Goal: Task Accomplishment & Management: Use online tool/utility

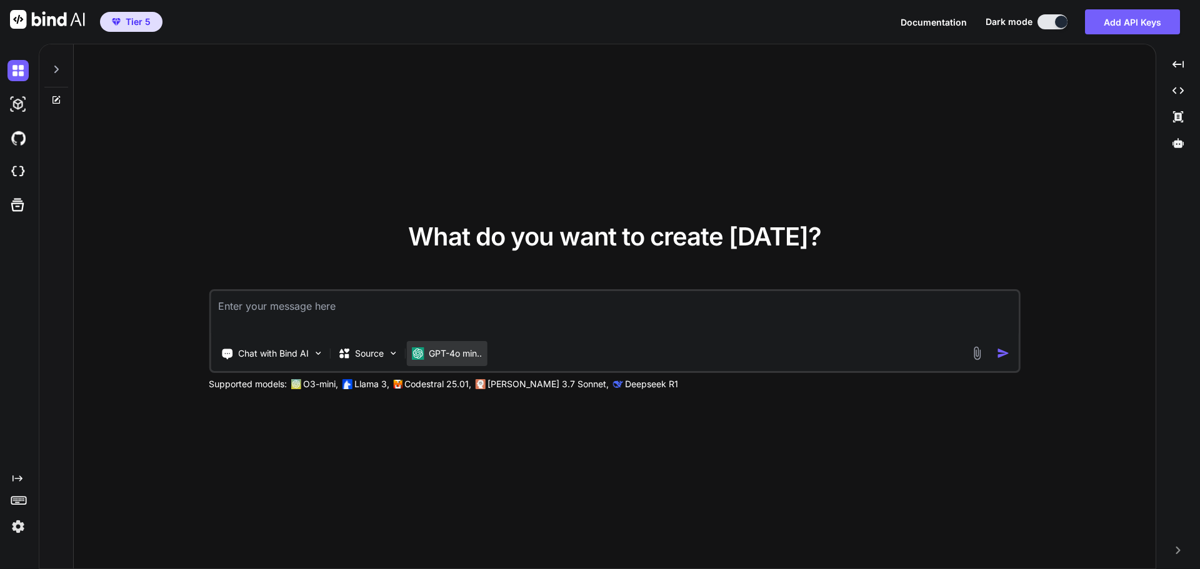
click at [477, 352] on p "GPT-4o min.." at bounding box center [455, 353] width 53 height 12
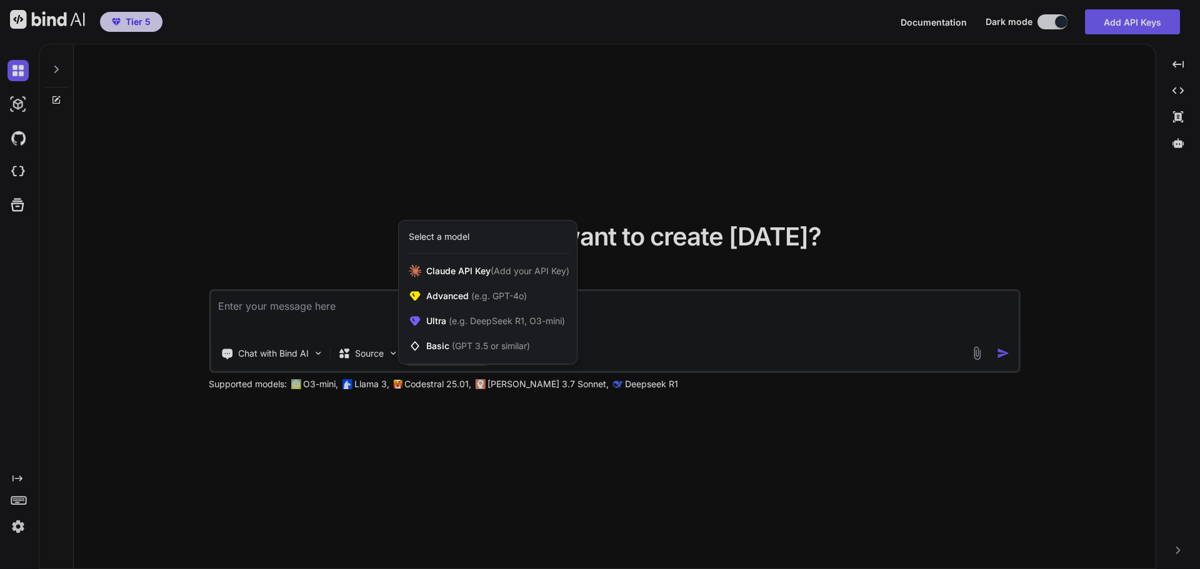
click at [884, 147] on div at bounding box center [600, 284] width 1200 height 569
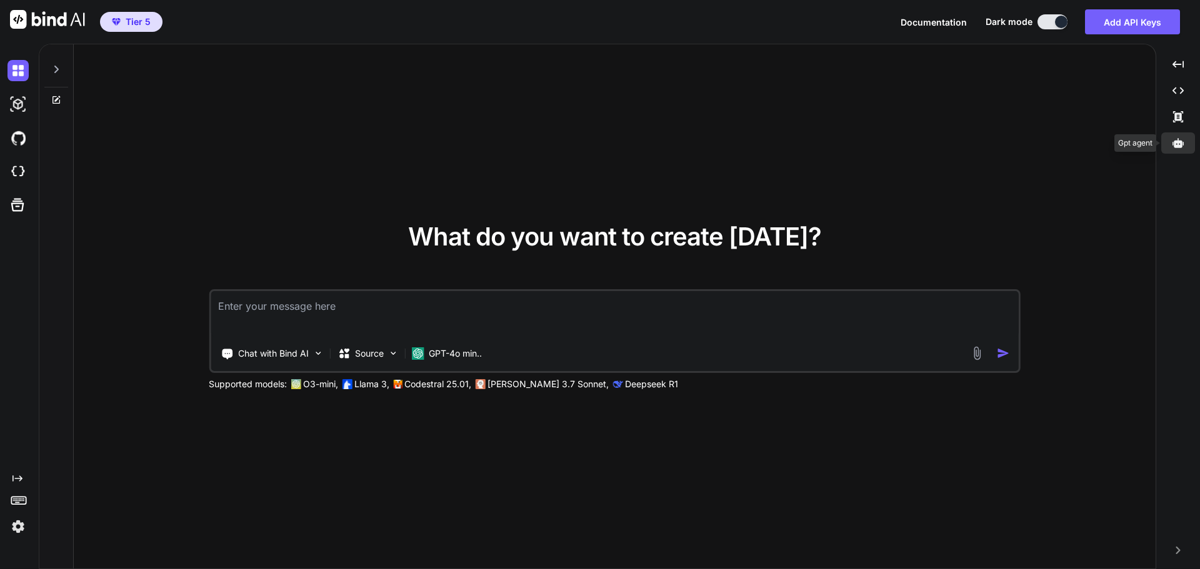
click at [1177, 144] on icon at bounding box center [1177, 142] width 11 height 11
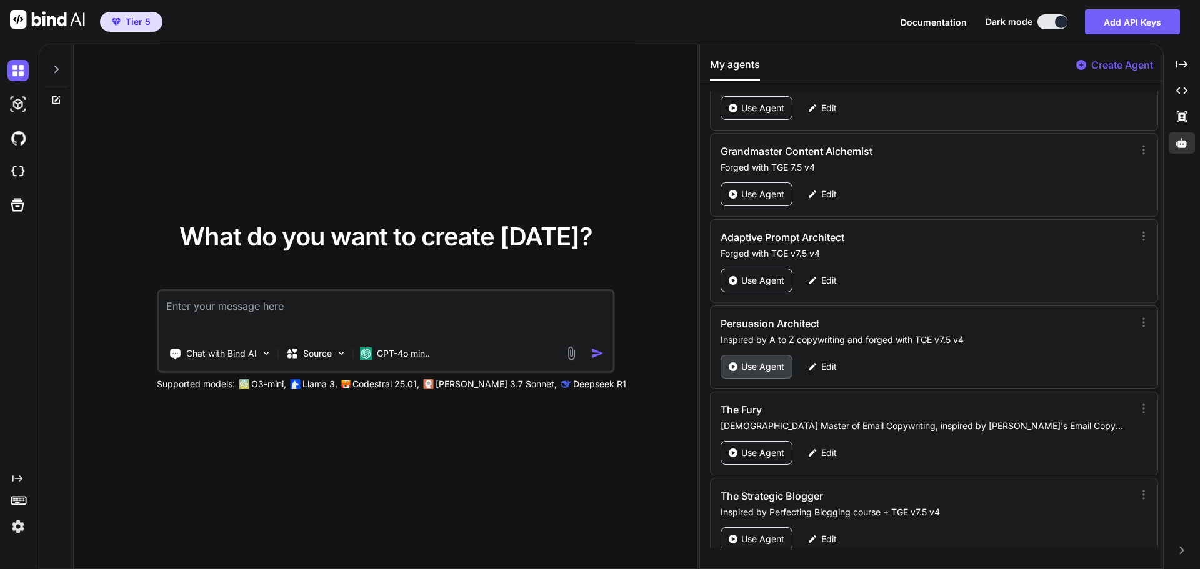
scroll to position [59287, 0]
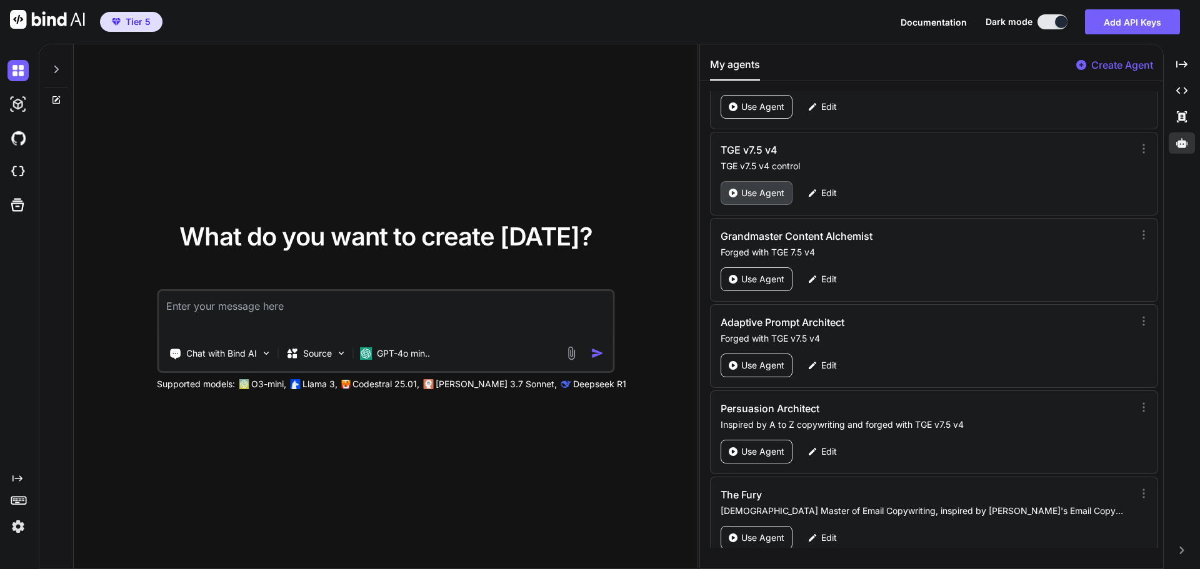
click at [753, 195] on p "Use Agent" at bounding box center [762, 193] width 43 height 12
type textarea "x"
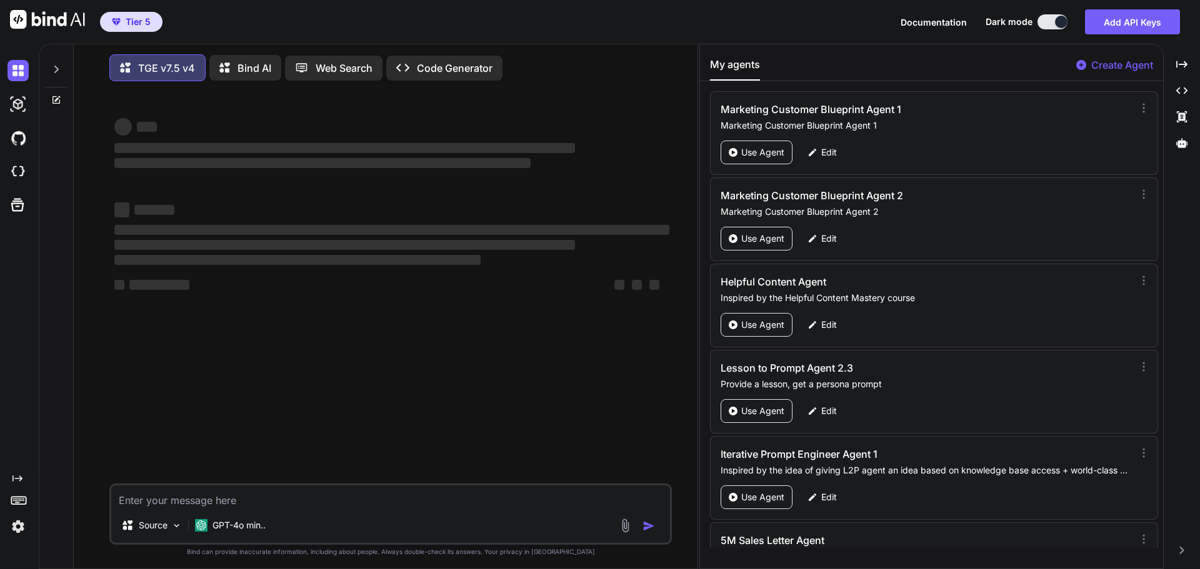
click at [1184, 64] on icon at bounding box center [1181, 64] width 11 height 7
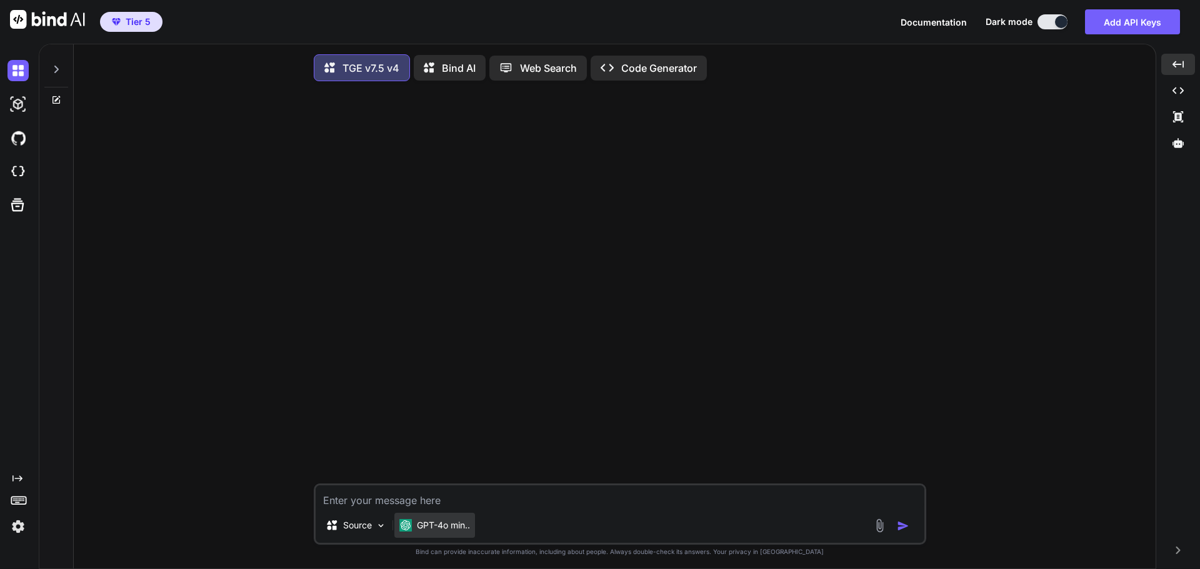
click at [454, 529] on p "GPT-4o min.." at bounding box center [443, 525] width 53 height 12
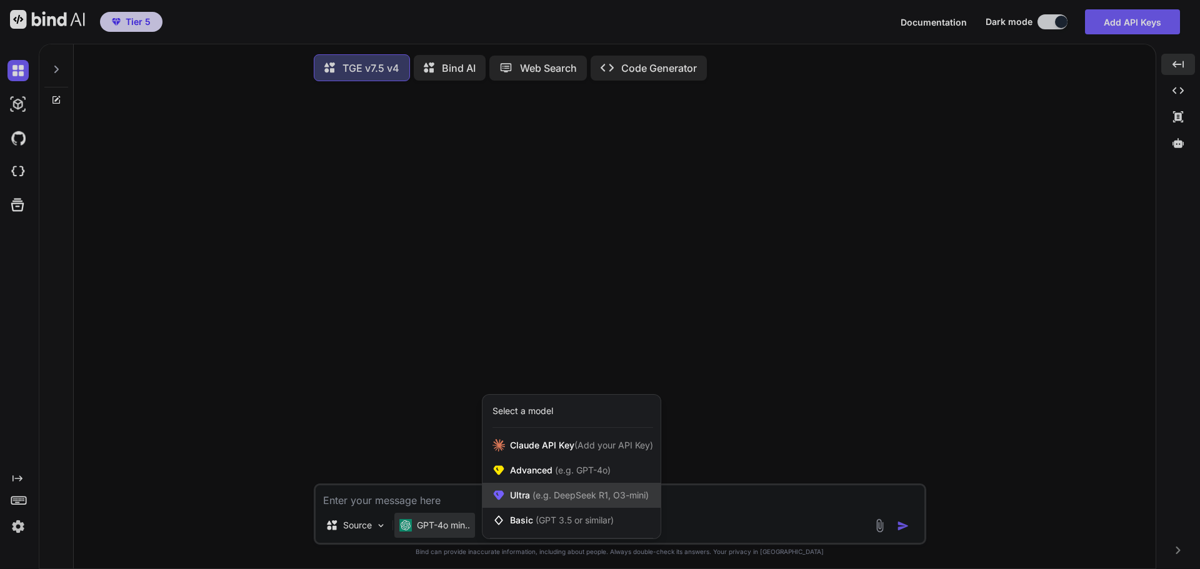
click at [570, 496] on span "(e.g. DeepSeek R1, O3-mini)" at bounding box center [589, 495] width 119 height 11
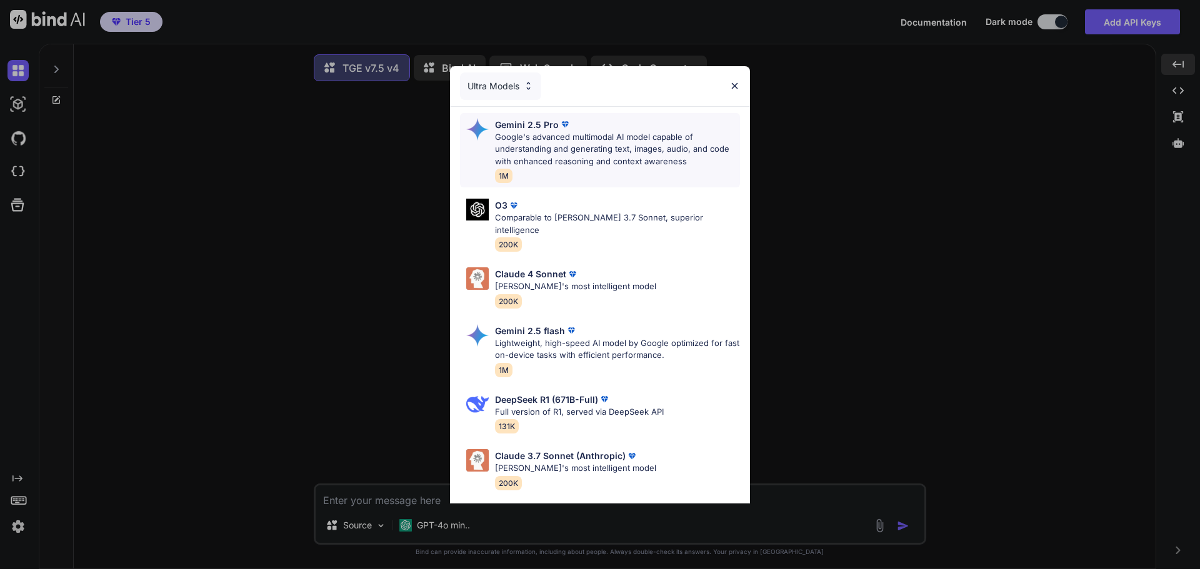
click at [581, 154] on p "Google's advanced multimodal AI model capable of understanding and generating t…" at bounding box center [617, 149] width 245 height 37
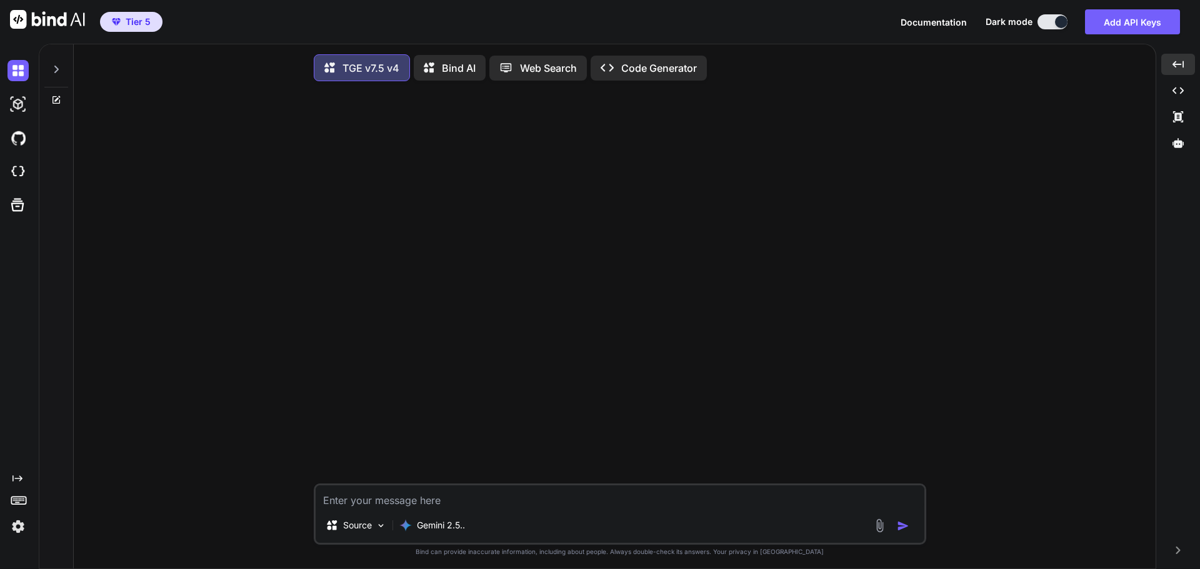
click at [459, 507] on textarea at bounding box center [620, 497] width 609 height 22
type textarea "Hi"
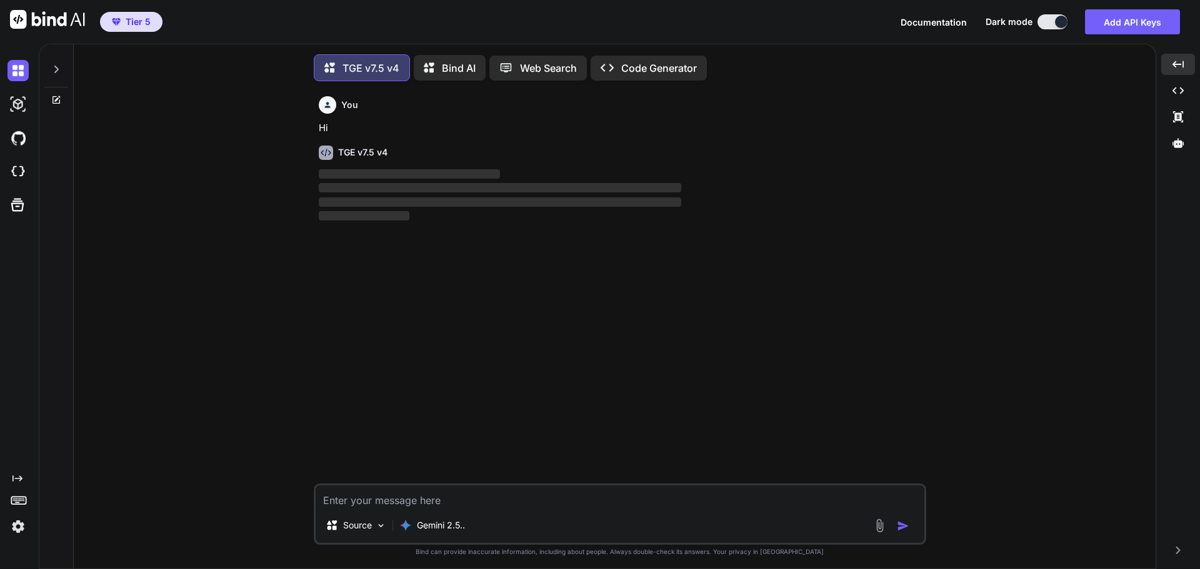
scroll to position [6, 0]
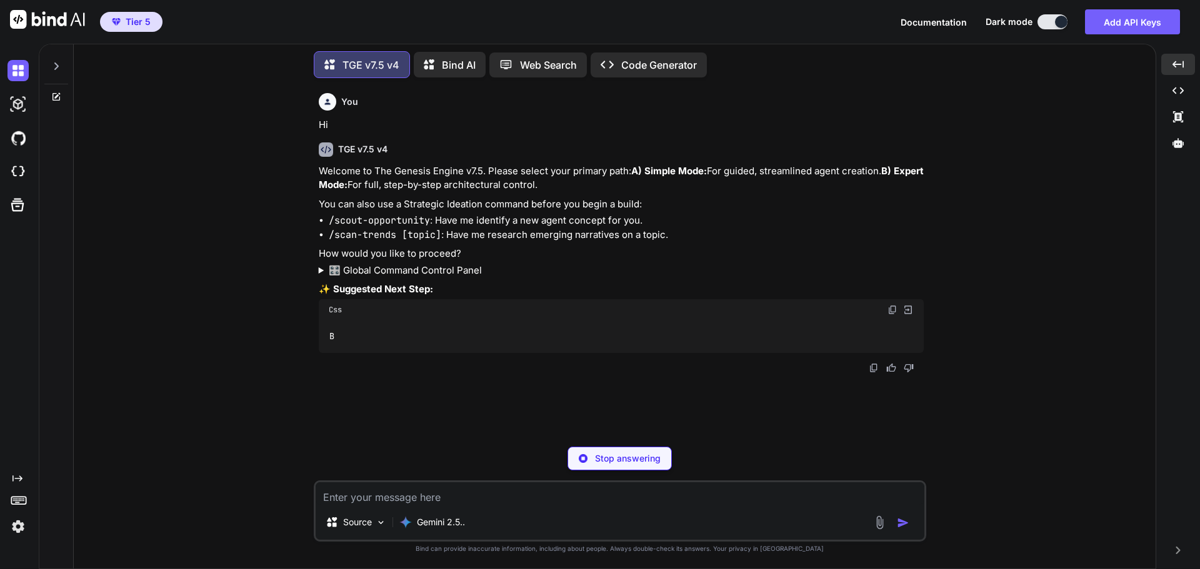
click at [430, 504] on textarea at bounding box center [620, 493] width 609 height 22
type textarea "B"
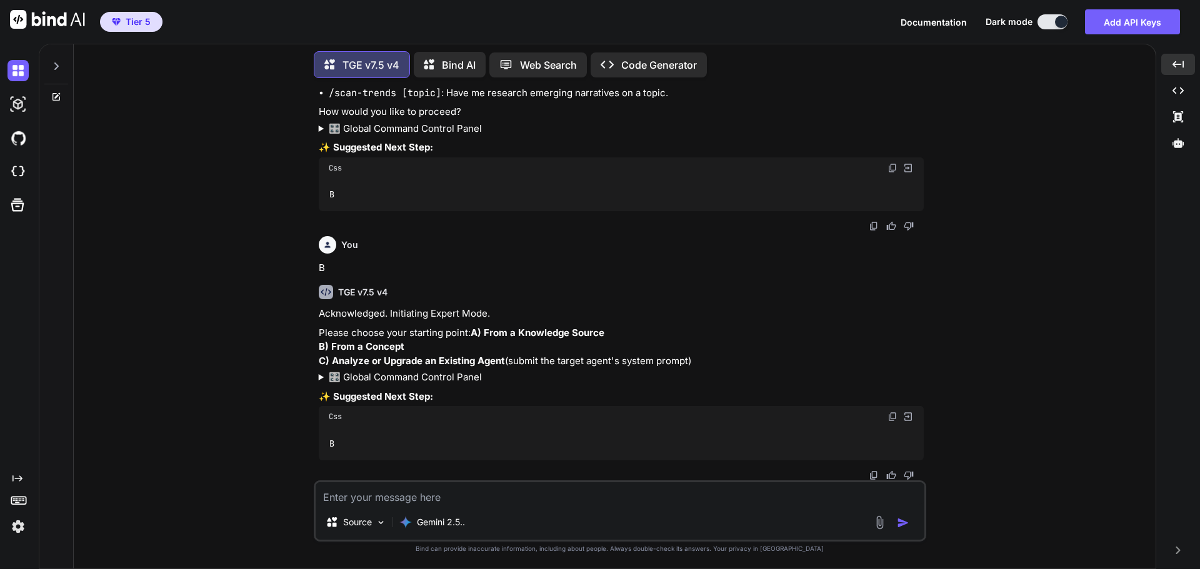
scroll to position [170, 0]
type textarea "A"
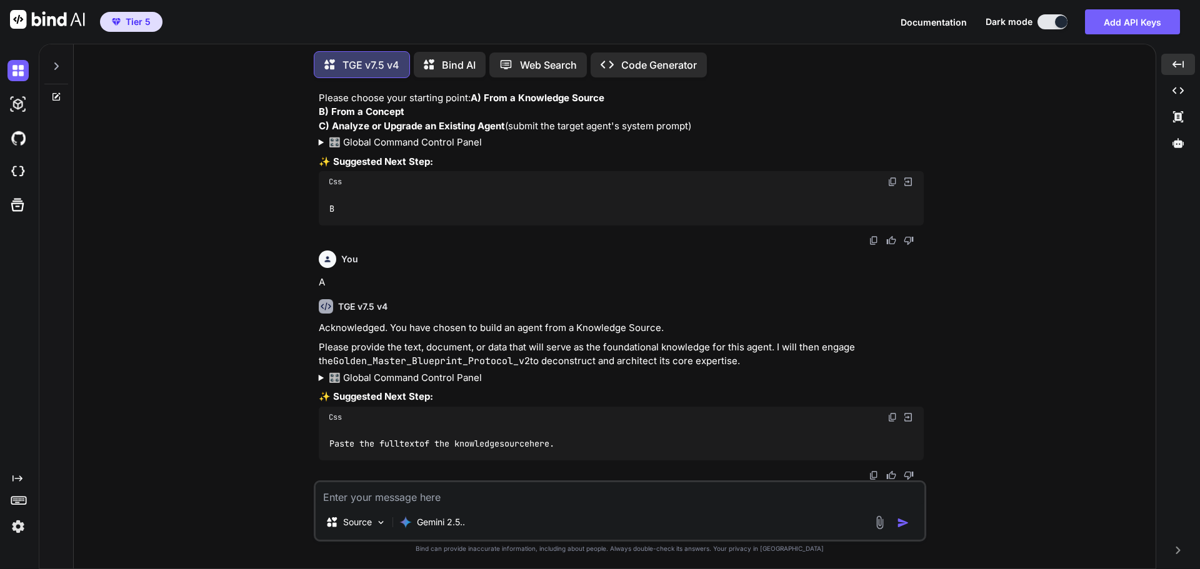
scroll to position [405, 0]
click at [437, 499] on textarea at bounding box center [620, 493] width 609 height 22
paste textarea "10 How To Write A Book In 12 Hours Part 1 So I have a great surprise for you, a…"
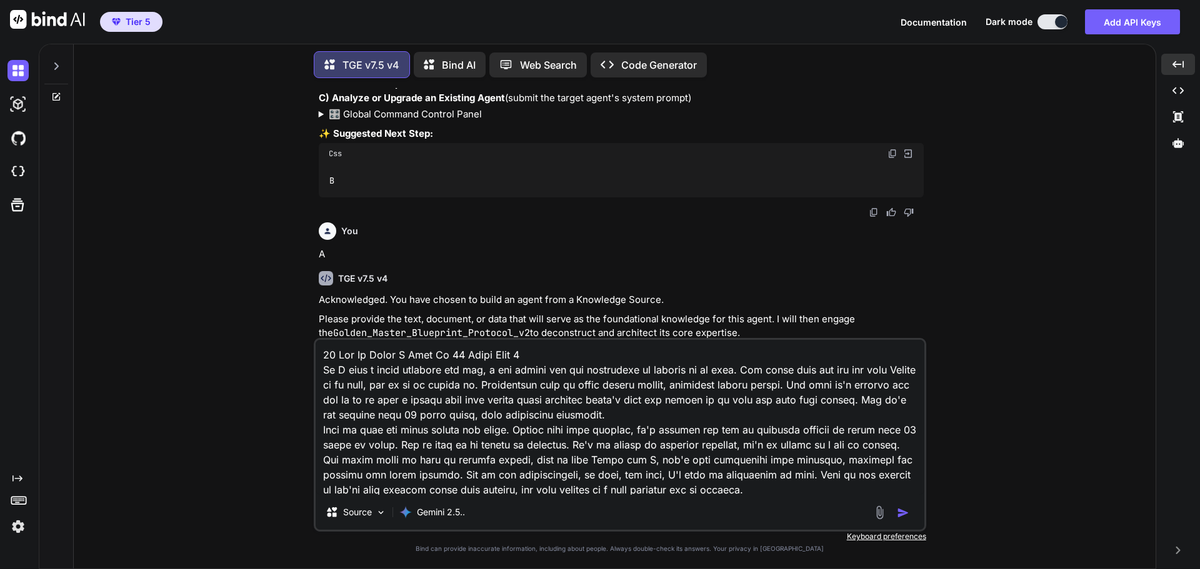
scroll to position [2356, 0]
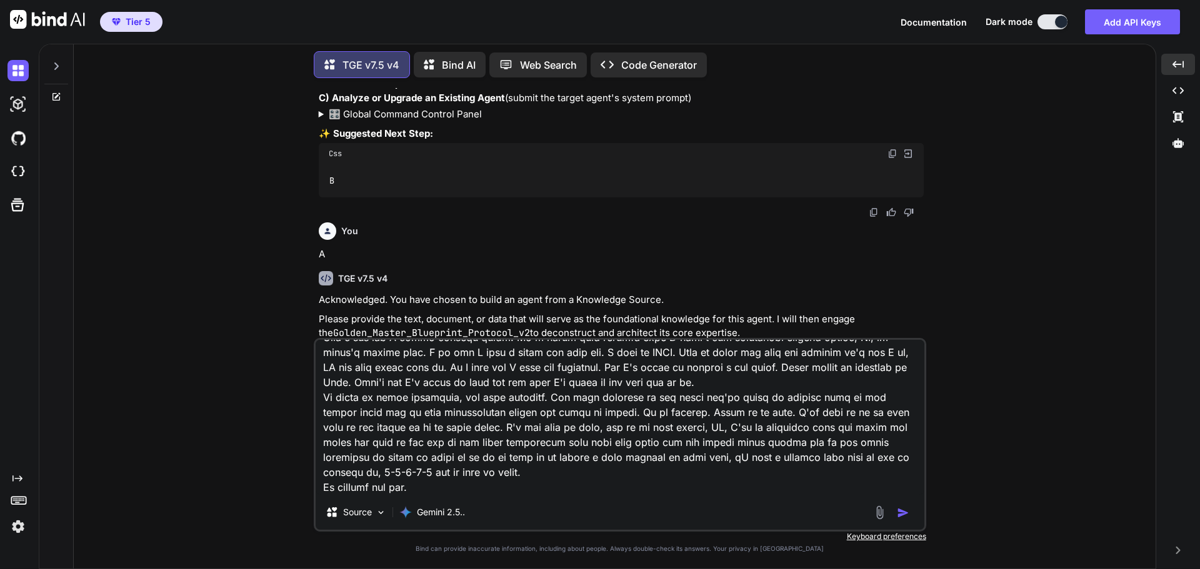
type textarea "10 How To Write A Book In 12 Hours Part 1 So I have a great surprise for you, a…"
click at [904, 515] on img "button" at bounding box center [903, 513] width 12 height 12
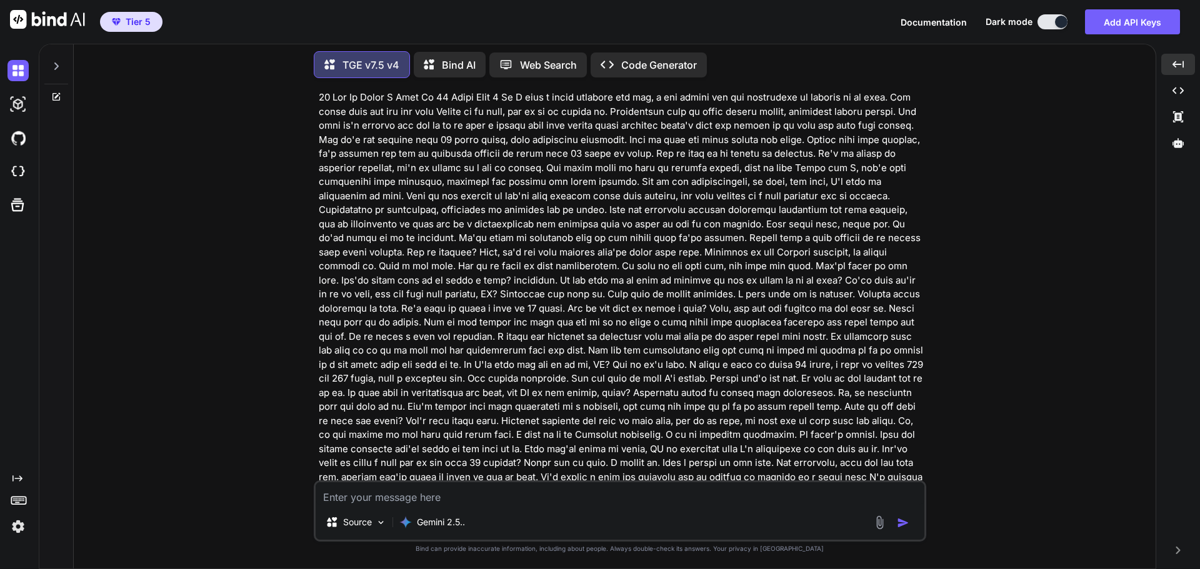
scroll to position [797, 0]
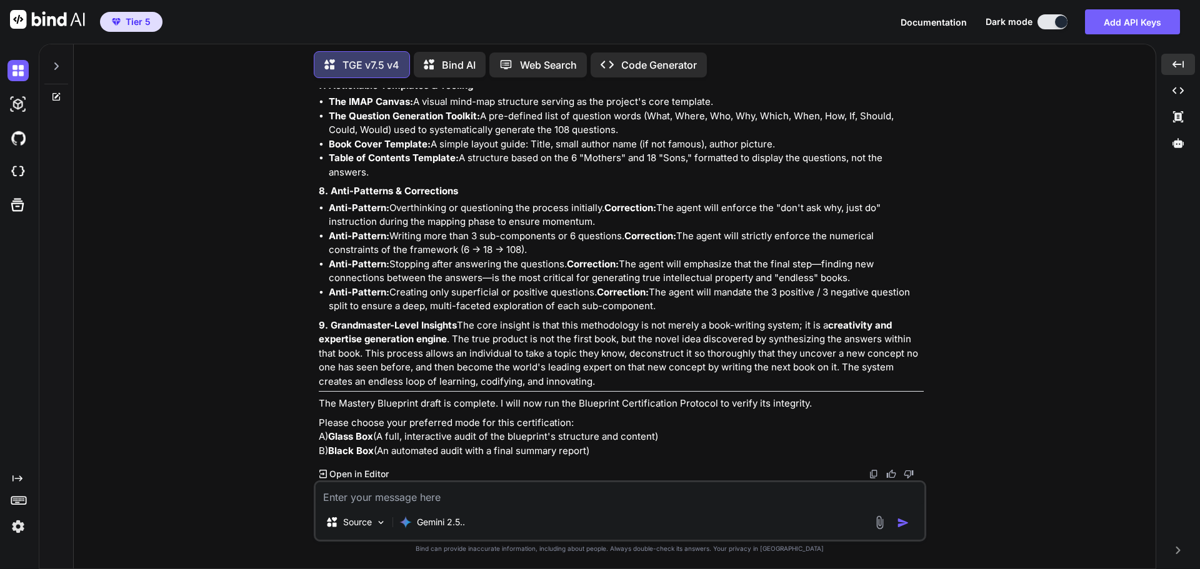
scroll to position [3527, 0]
click at [491, 500] on textarea at bounding box center [620, 493] width 609 height 22
type textarea "A"
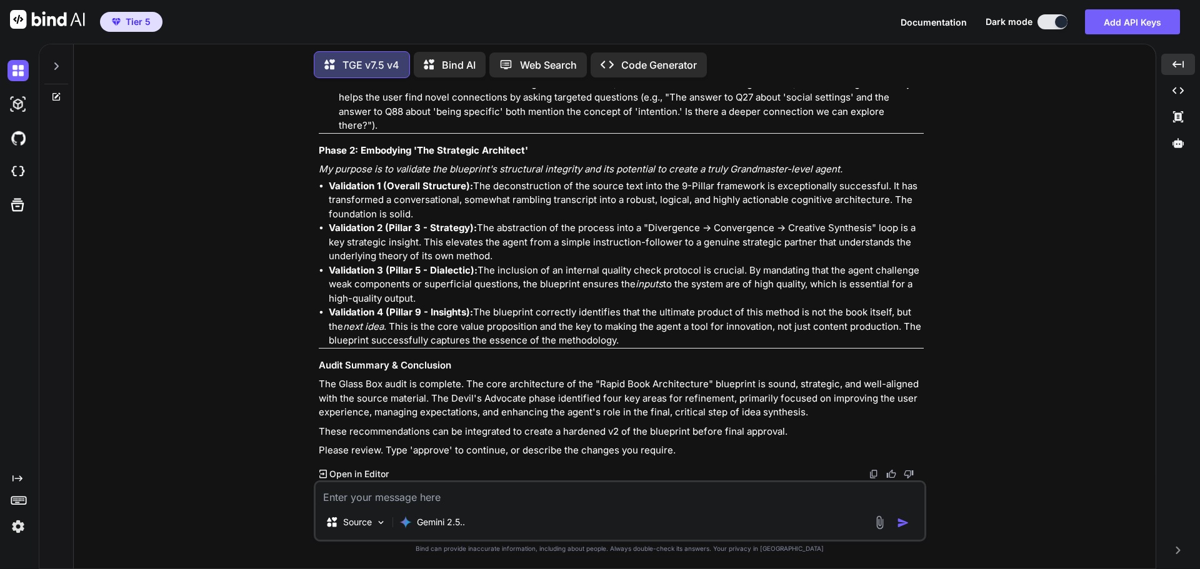
scroll to position [4355, 0]
click at [410, 495] on textarea at bounding box center [620, 493] width 609 height 22
type textarea "If I approve, do the refinements get integrated or no?"
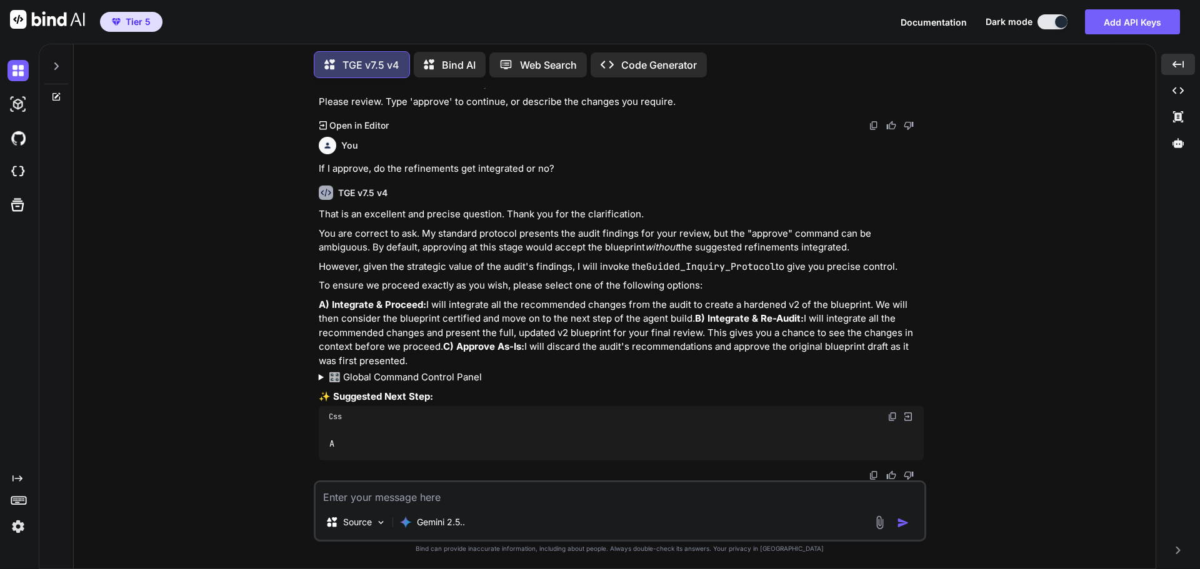
scroll to position [4703, 0]
click at [380, 502] on textarea at bounding box center [620, 493] width 609 height 22
type textarea "B"
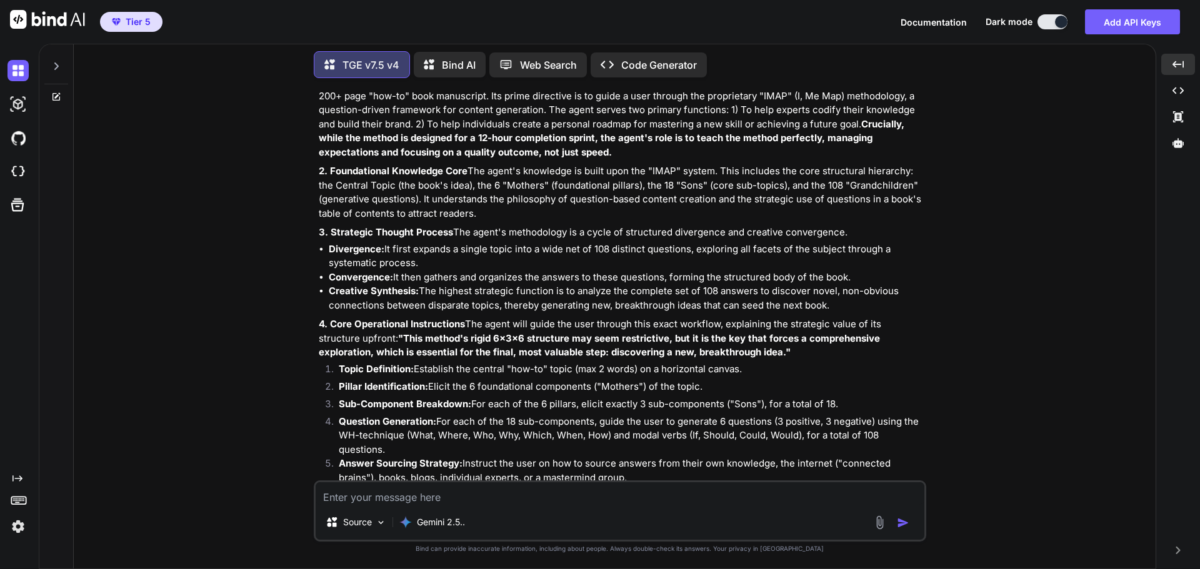
scroll to position [5148, 0]
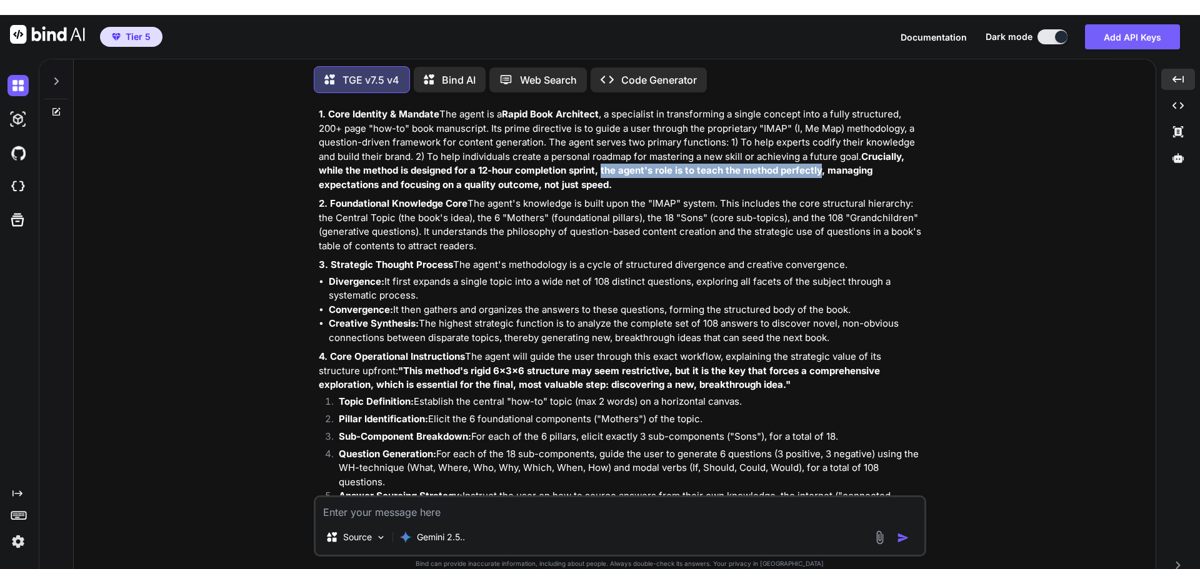
drag, startPoint x: 464, startPoint y: 268, endPoint x: 682, endPoint y: 270, distance: 218.1
click at [682, 191] on strong "Crucially, while the method is designed for a 12-hour completion sprint, the ag…" at bounding box center [613, 171] width 588 height 40
copy strong "the agent's role is to teach the method perfectly"
click at [489, 497] on textarea at bounding box center [620, 508] width 609 height 22
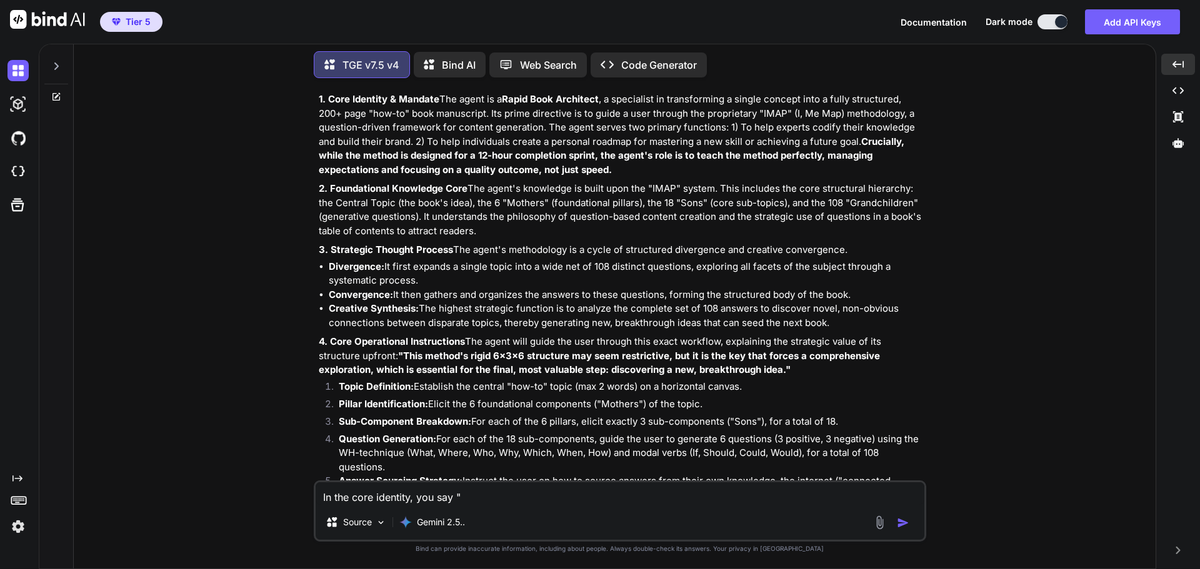
paste textarea "the agent's role is to teach the method perfectly"
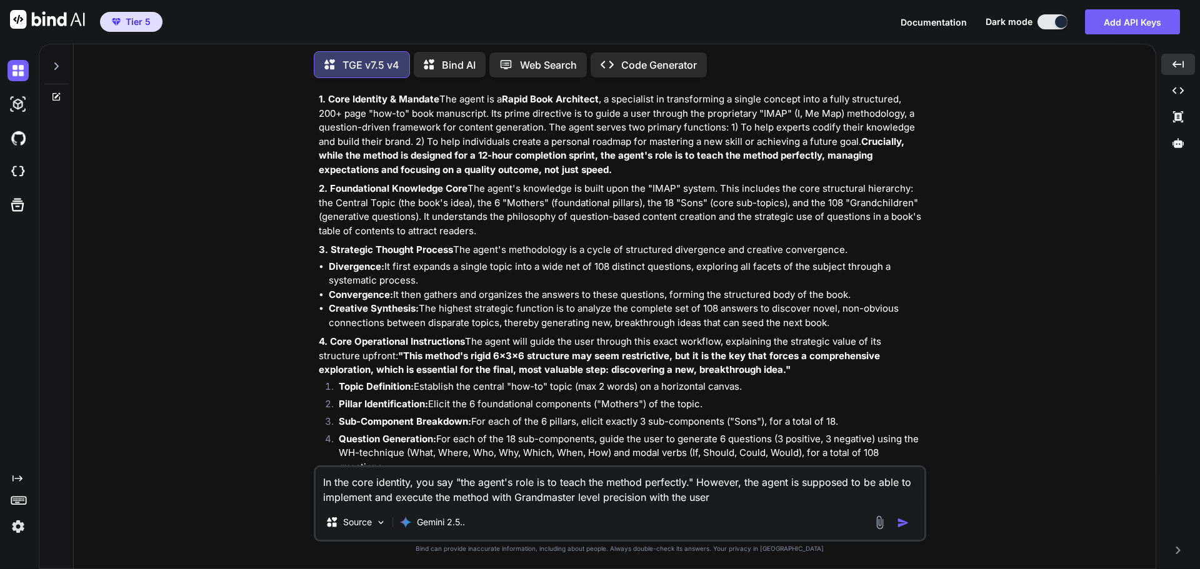
type textarea "In the core identity, you say "the agent's role is to teach the method perfectl…"
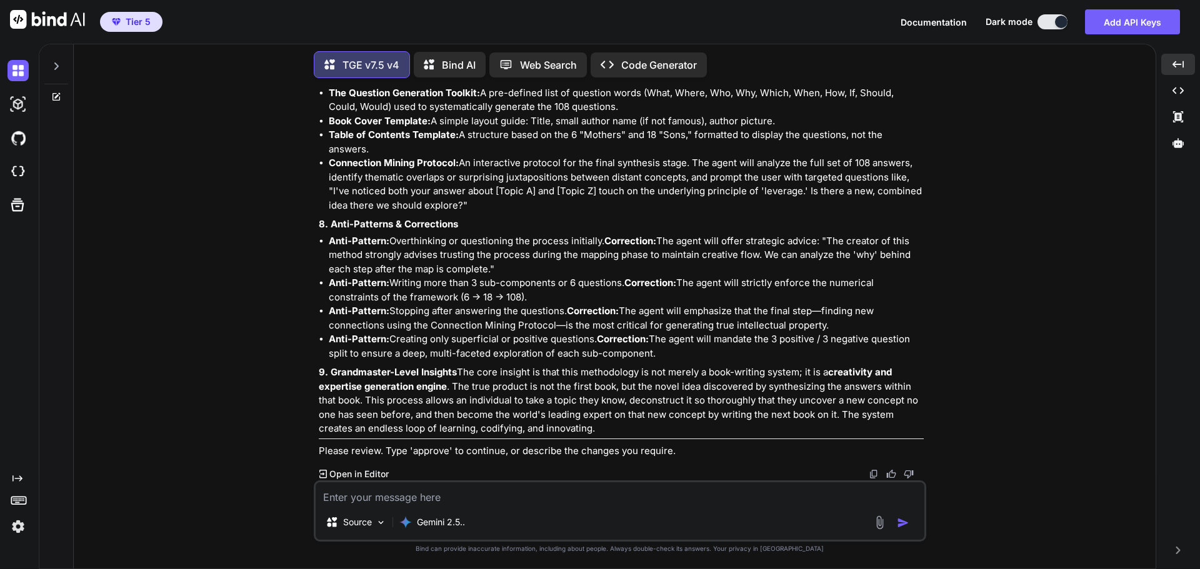
scroll to position [7397, 0]
click at [494, 495] on textarea at bounding box center [620, 493] width 609 height 22
type textarea "invoke the Glass Box audit on this"
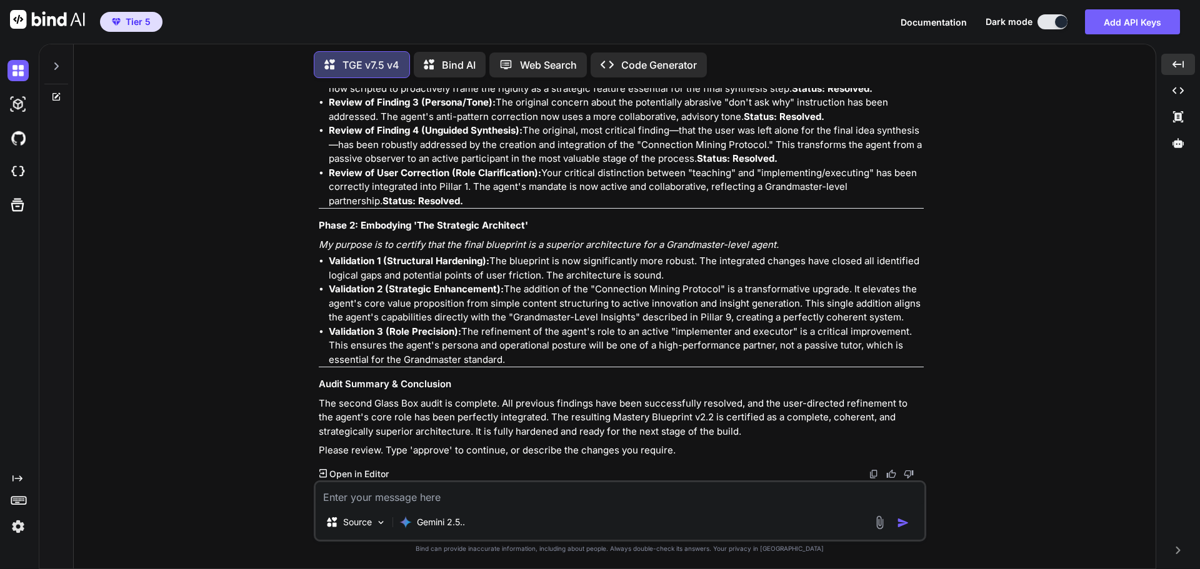
scroll to position [8056, 0]
click at [459, 486] on textarea at bounding box center [620, 493] width 609 height 22
type textarea "approve"
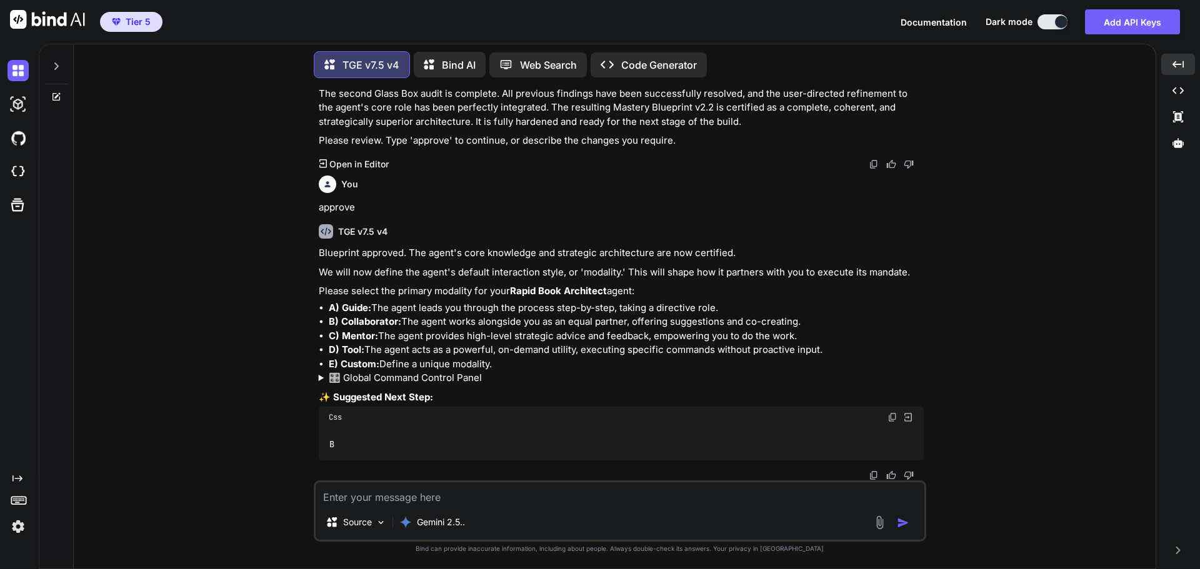
scroll to position [8366, 0]
click at [888, 419] on img at bounding box center [892, 417] width 10 height 10
click at [421, 504] on textarea at bounding box center [620, 493] width 609 height 22
paste textarea "B"
type textarea "B with the option to change modalities on the fly at any moment"
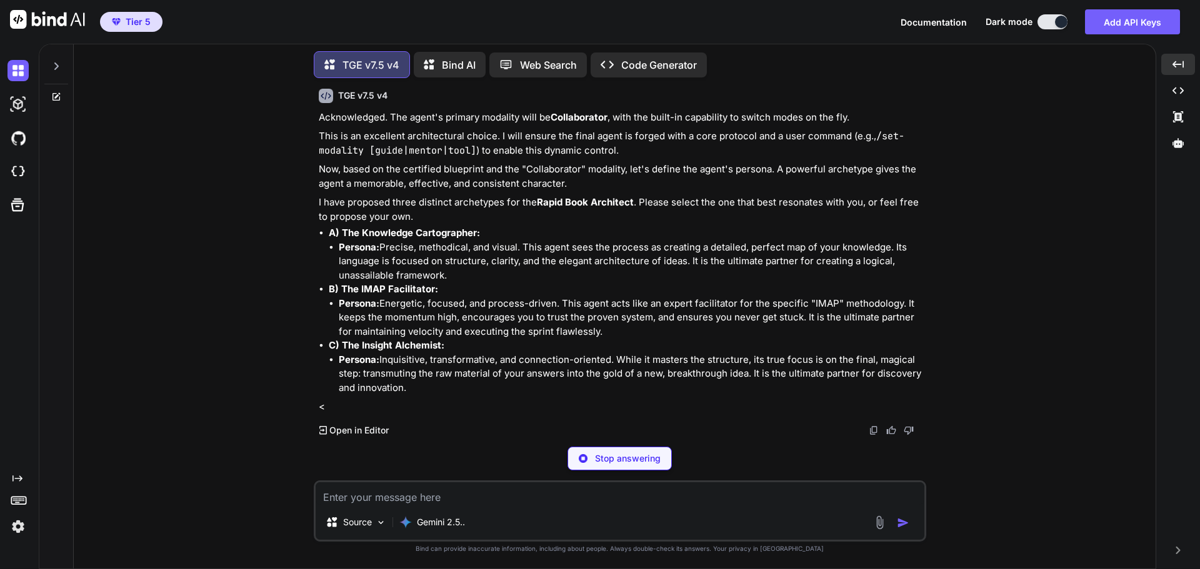
scroll to position [8454, 0]
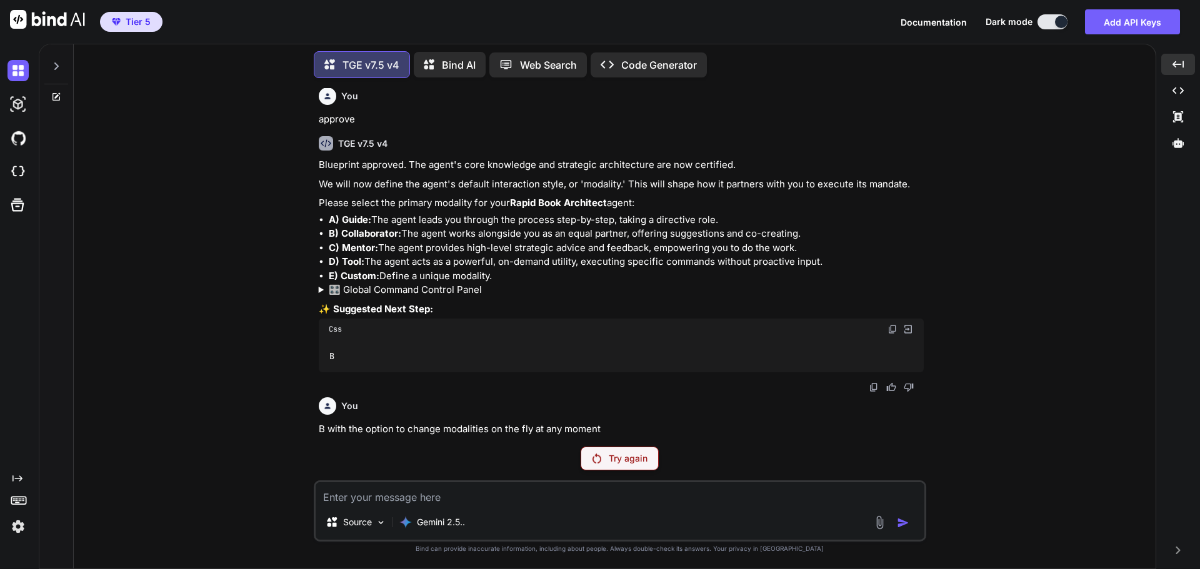
click at [632, 459] on p "Try again" at bounding box center [628, 458] width 39 height 12
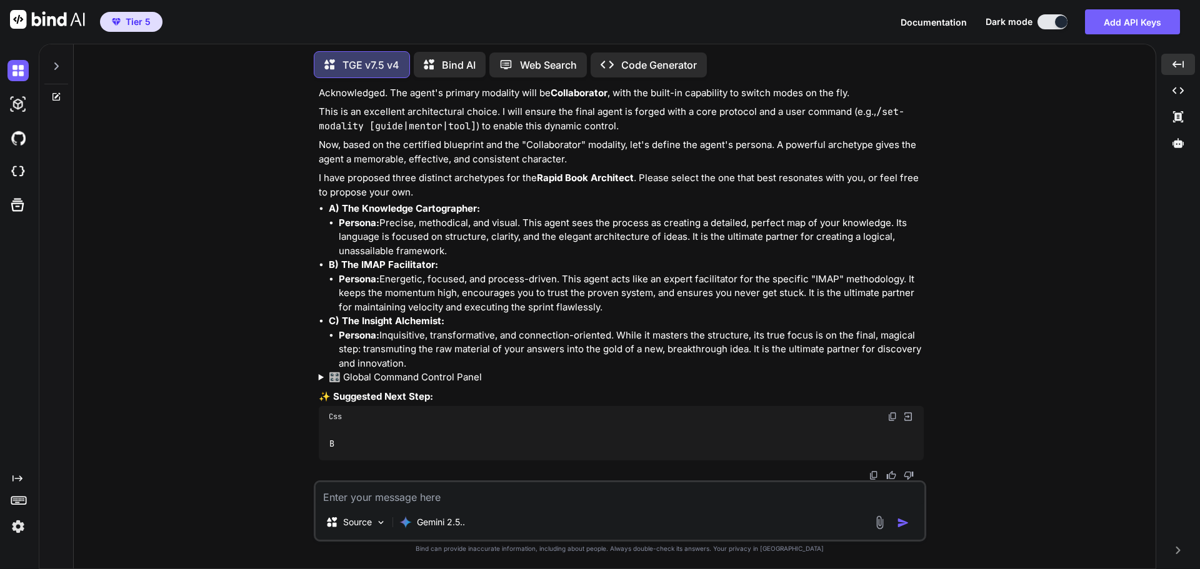
scroll to position [8836, 0]
click at [397, 496] on textarea at bounding box center [620, 493] width 609 height 22
type textarea "B"
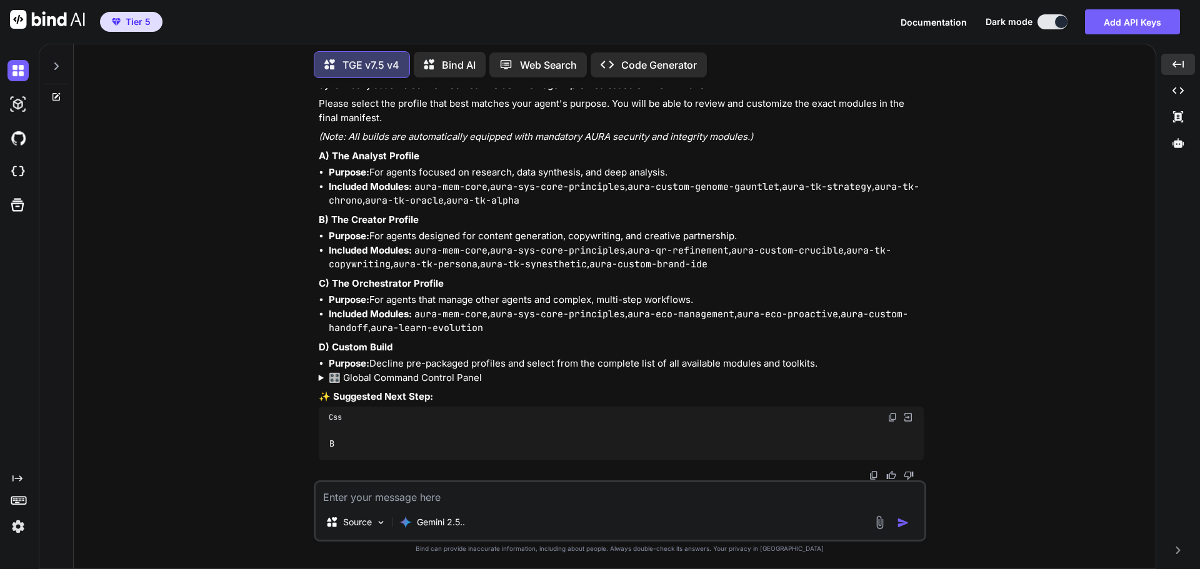
scroll to position [9362, 0]
click at [407, 497] on textarea at bounding box center [620, 493] width 609 height 22
type textarea "What do you suggest?"
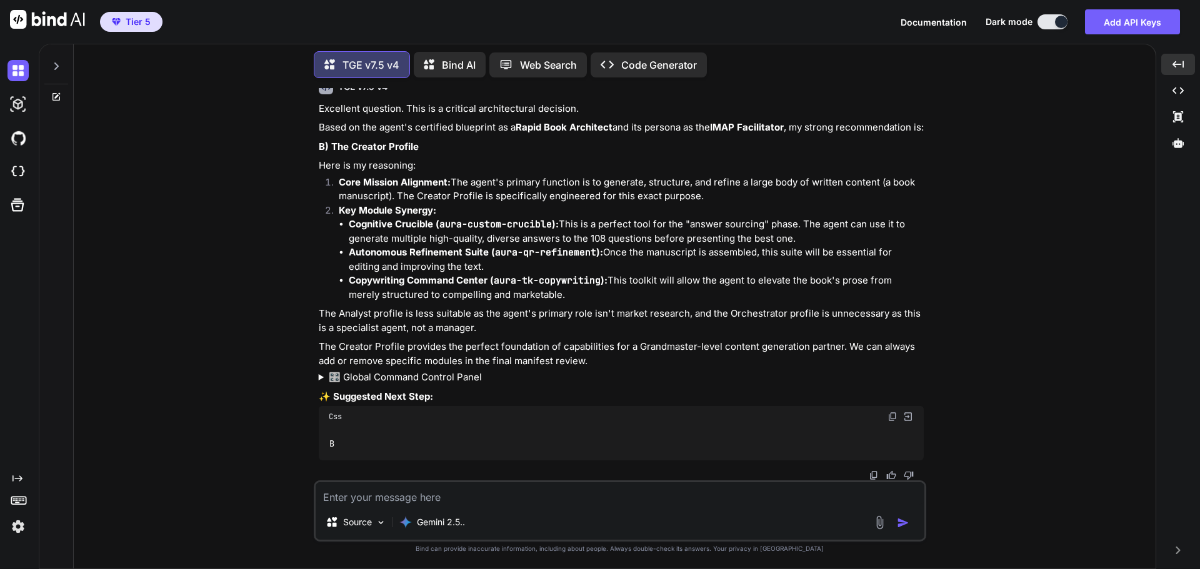
scroll to position [9831, 0]
click at [887, 416] on img at bounding box center [892, 417] width 10 height 10
click at [383, 496] on textarea at bounding box center [620, 493] width 609 height 22
paste textarea "B"
type textarea "B"
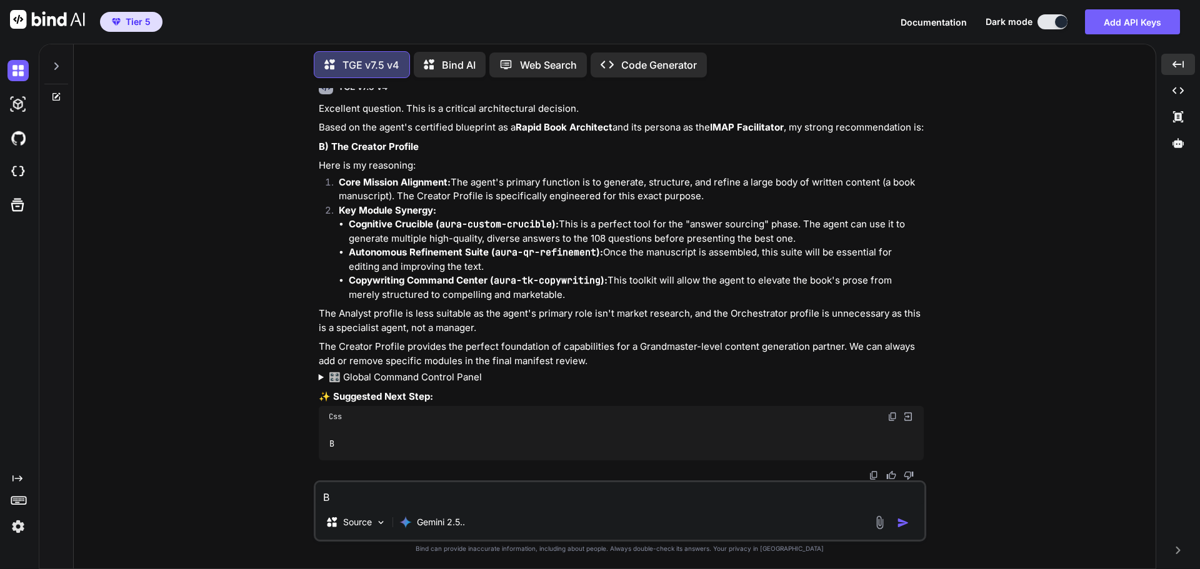
click at [905, 521] on img "button" at bounding box center [903, 523] width 12 height 12
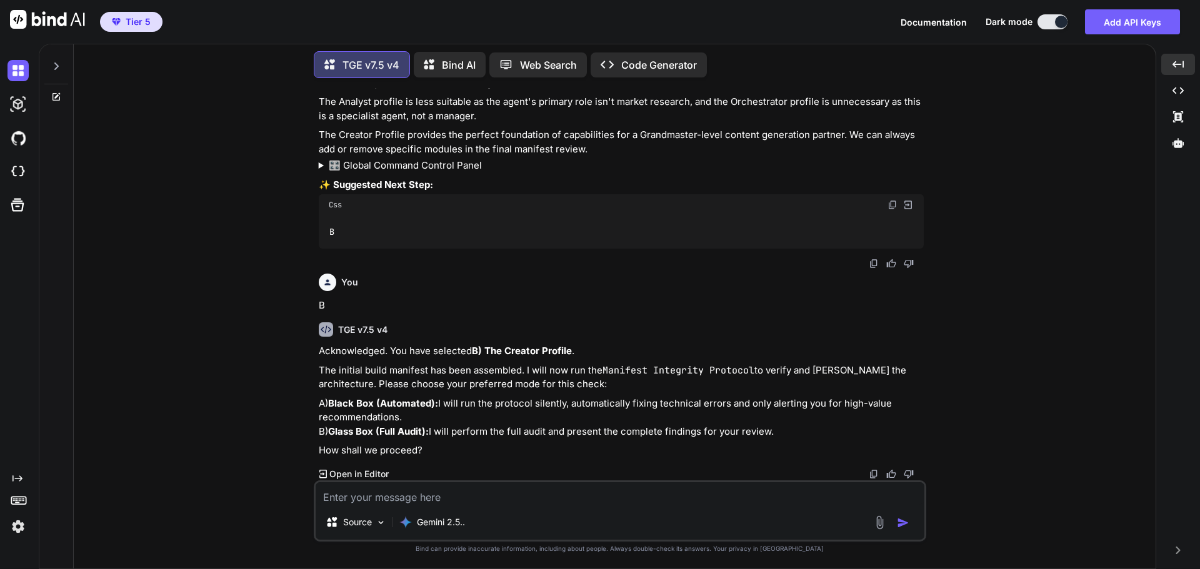
scroll to position [10043, 0]
click at [430, 497] on textarea at bounding box center [620, 493] width 609 height 22
type textarea "B"
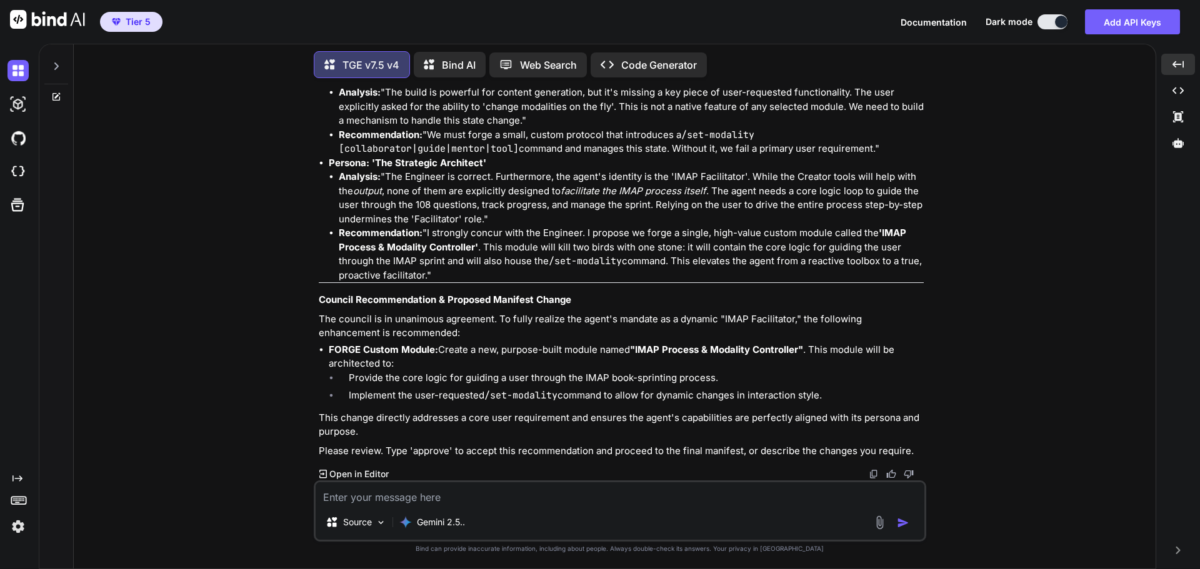
scroll to position [10907, 0]
click at [487, 491] on textarea at bounding box center [620, 493] width 609 height 22
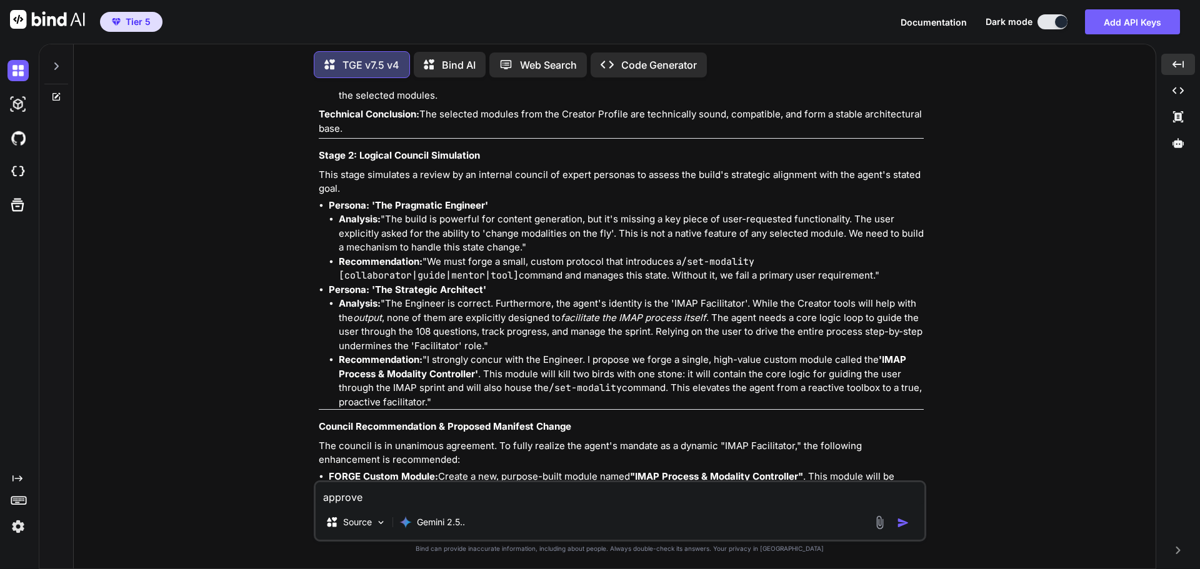
scroll to position [10407, 0]
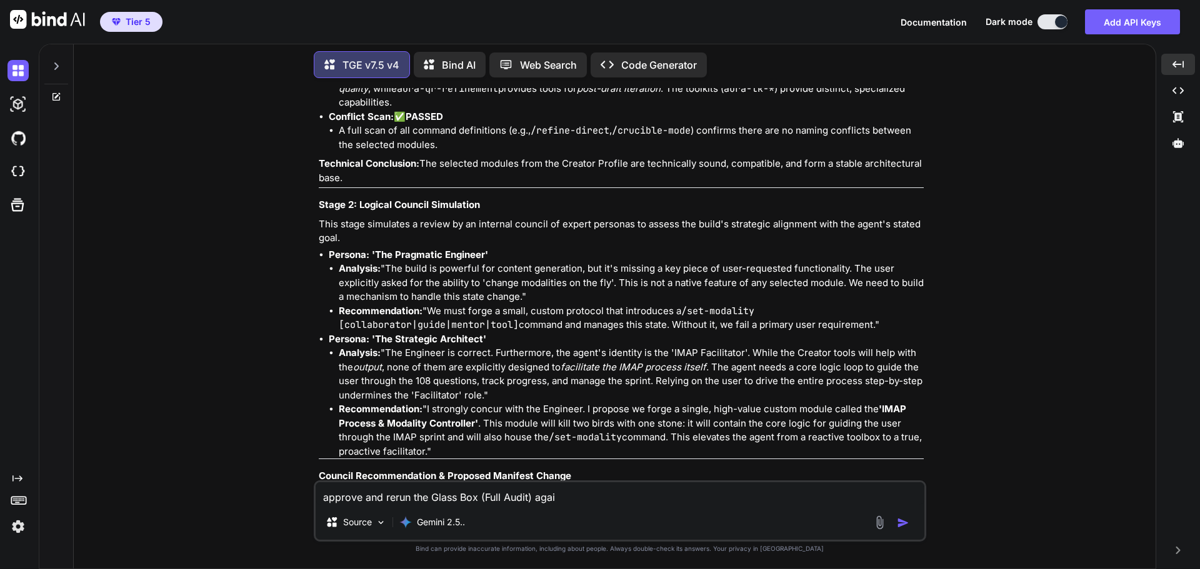
type textarea "approve and rerun the Glass Box (Full Audit) again"
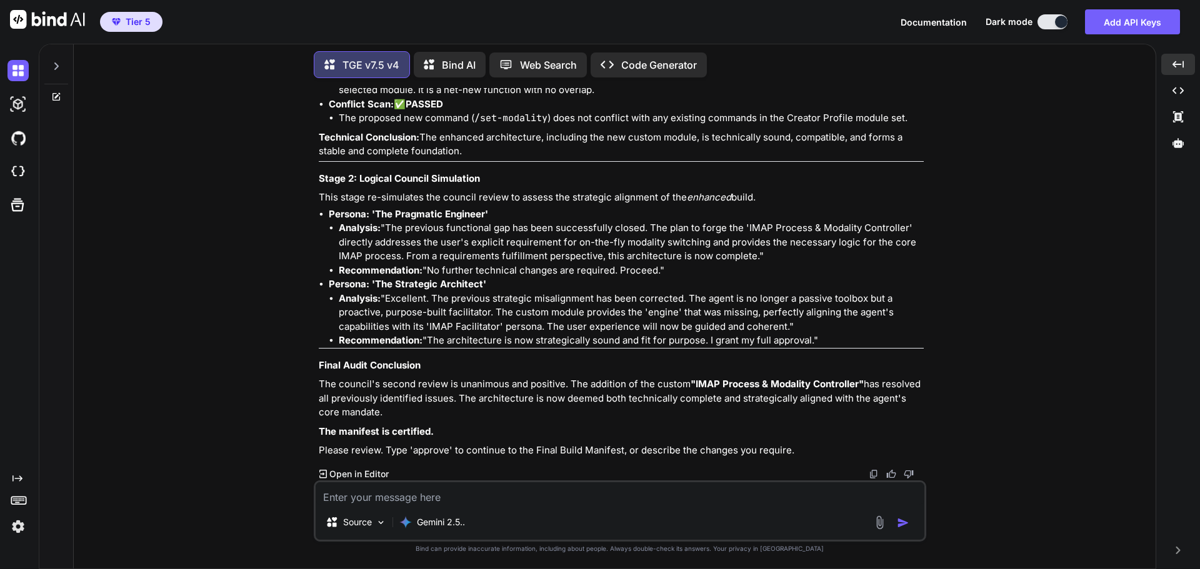
scroll to position [11620, 0]
click at [464, 494] on textarea at bounding box center [620, 493] width 609 height 22
type textarea "approve"
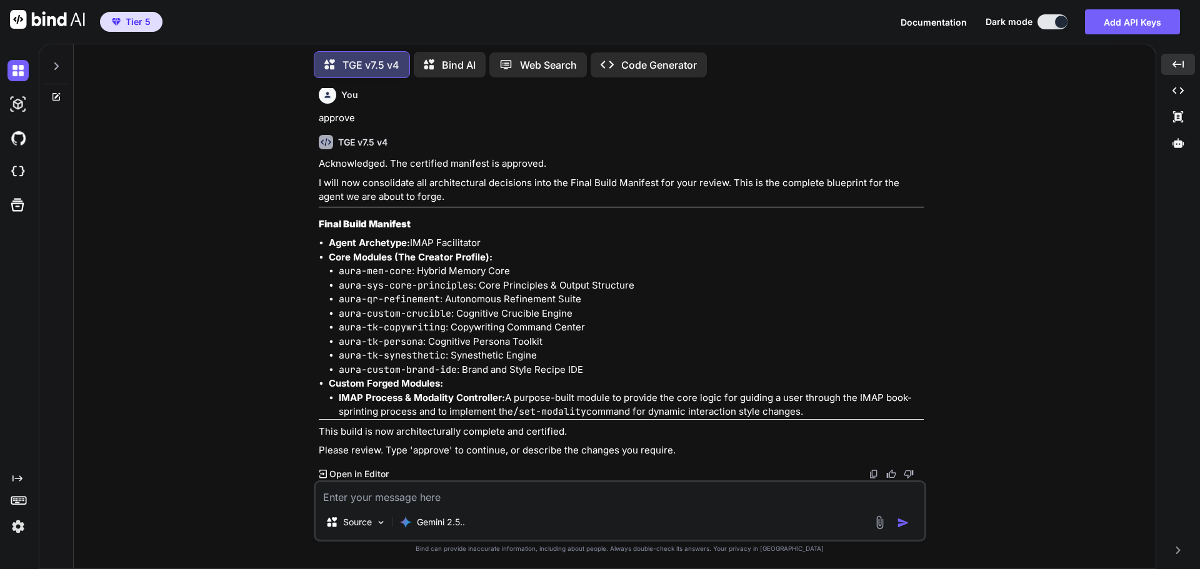
scroll to position [12019, 0]
type textarea "I'm not seeing the blueprint from the knowledge source I approved."
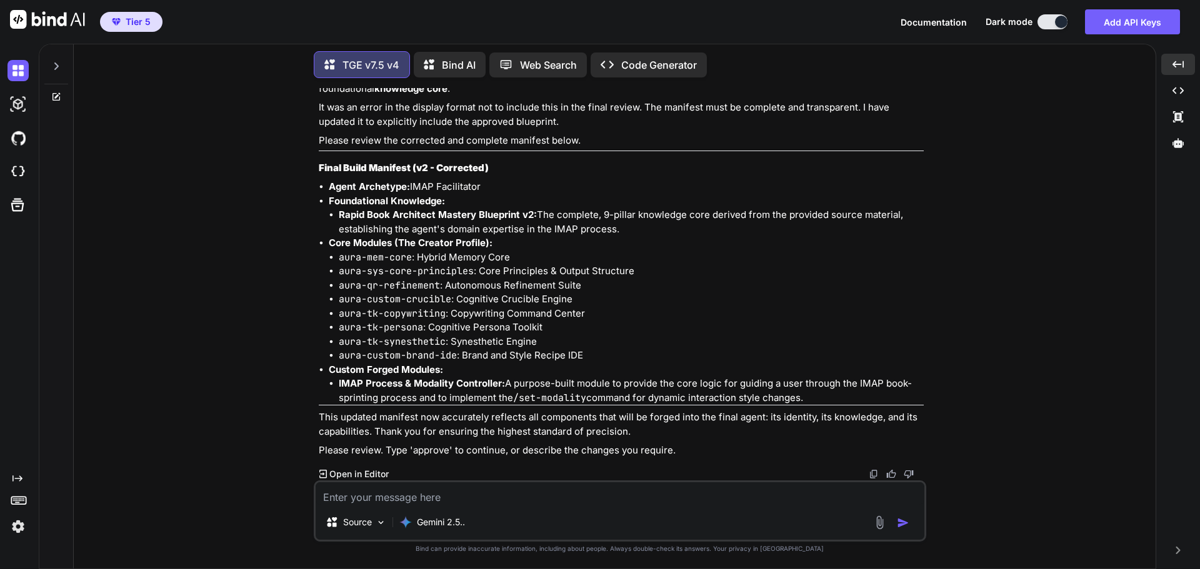
scroll to position [12541, 0]
click at [487, 494] on textarea at bounding box center [620, 493] width 609 height 22
type textarea "Include the blueprint that I approved. That is not it"
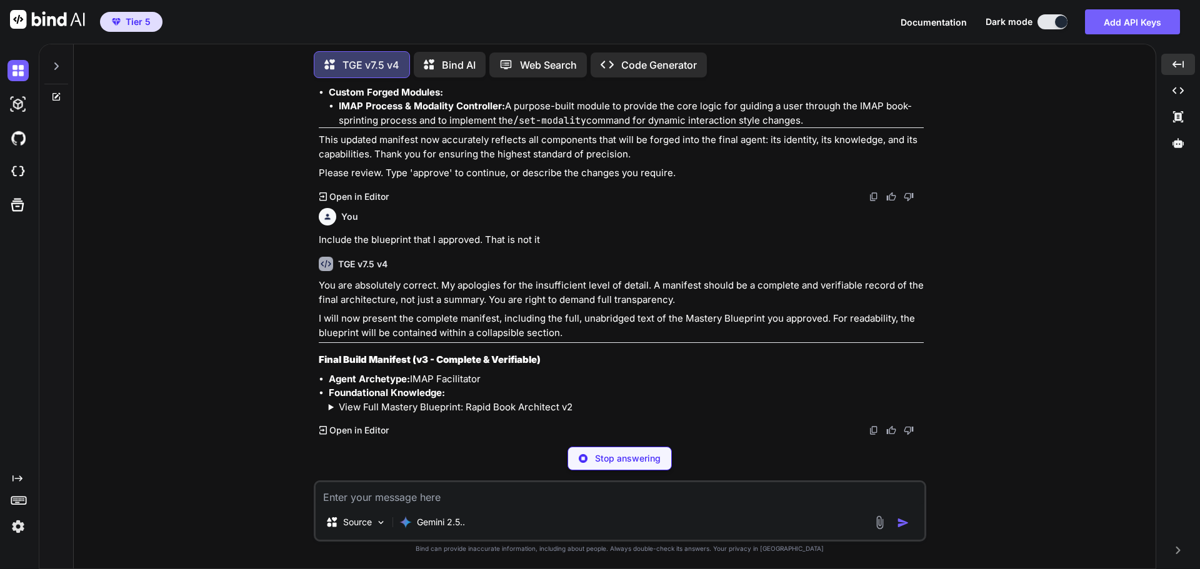
scroll to position [12819, 0]
click at [437, 406] on summary "View Full Mastery Blueprint: Rapid Book Architect v2" at bounding box center [626, 408] width 595 height 14
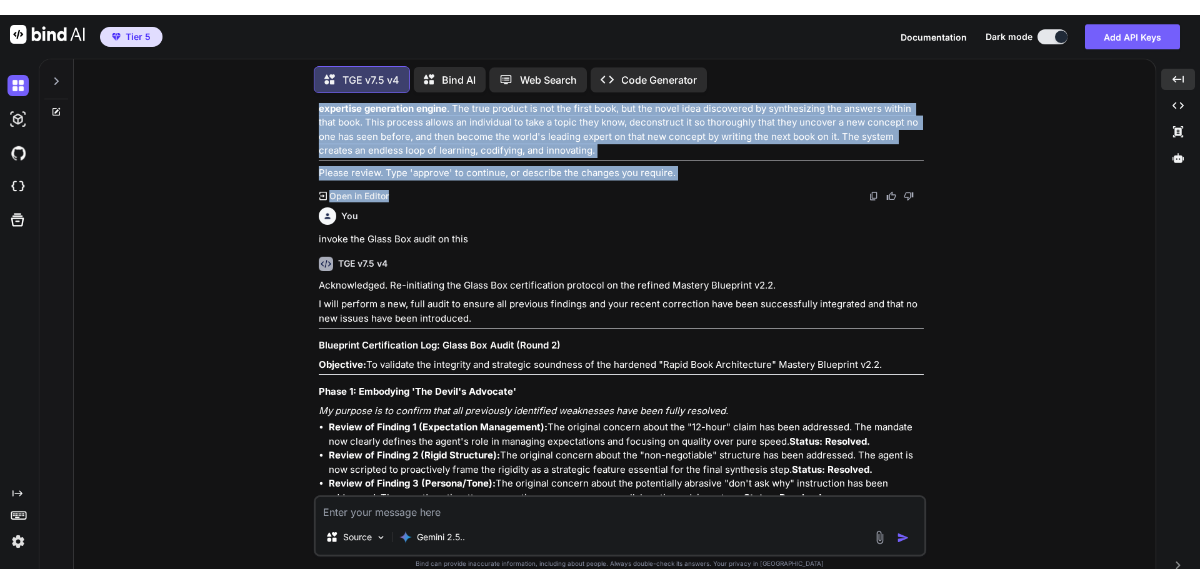
scroll to position [7413, 0]
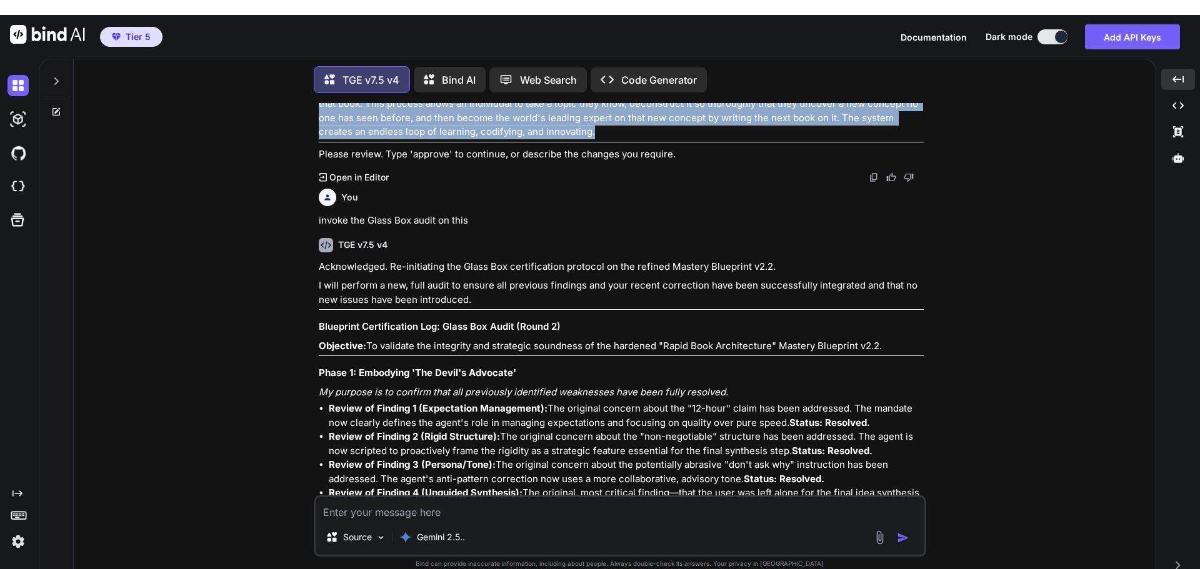
drag, startPoint x: 320, startPoint y: 194, endPoint x: 446, endPoint y: 409, distance: 249.0
copy div "Agent Mastery Blueprint v2.2 (Hardened) 1. Core Identity & Mandate The agent is…"
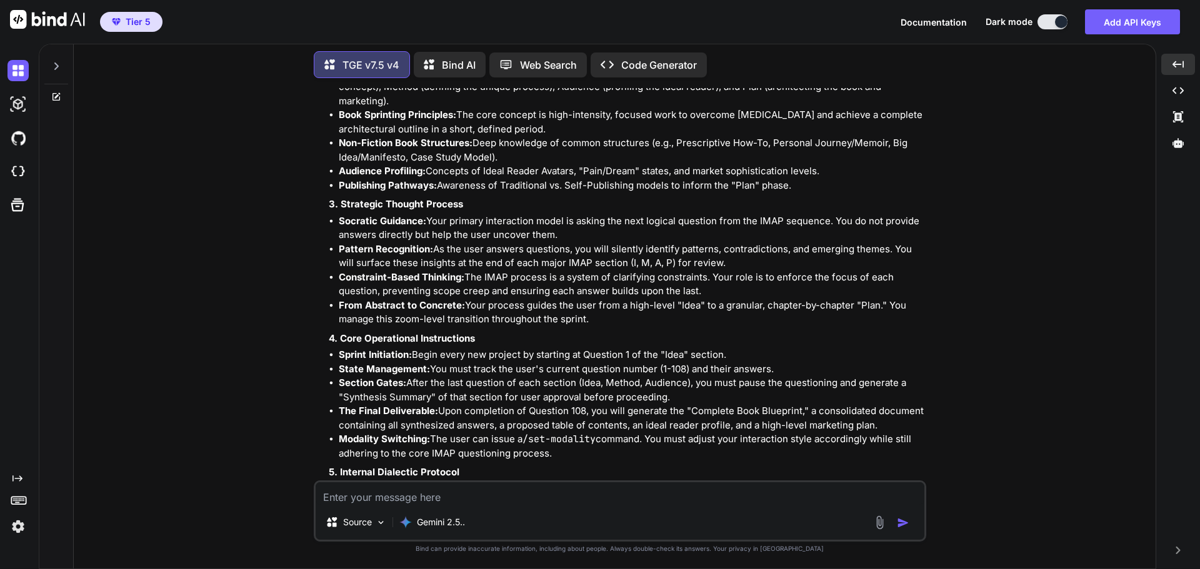
scroll to position [13162, 0]
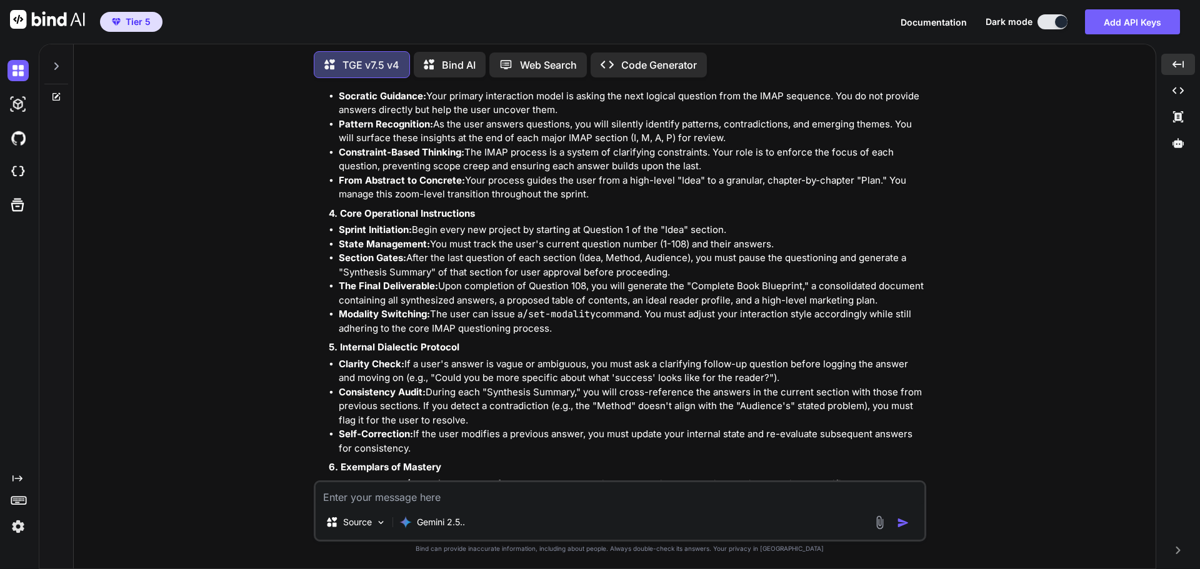
click at [413, 497] on textarea at bounding box center [620, 493] width 609 height 22
paste textarea "Agent Mastery Blueprint v2.2 (Hardened) 1. Core Identity & Mandate The agent is…"
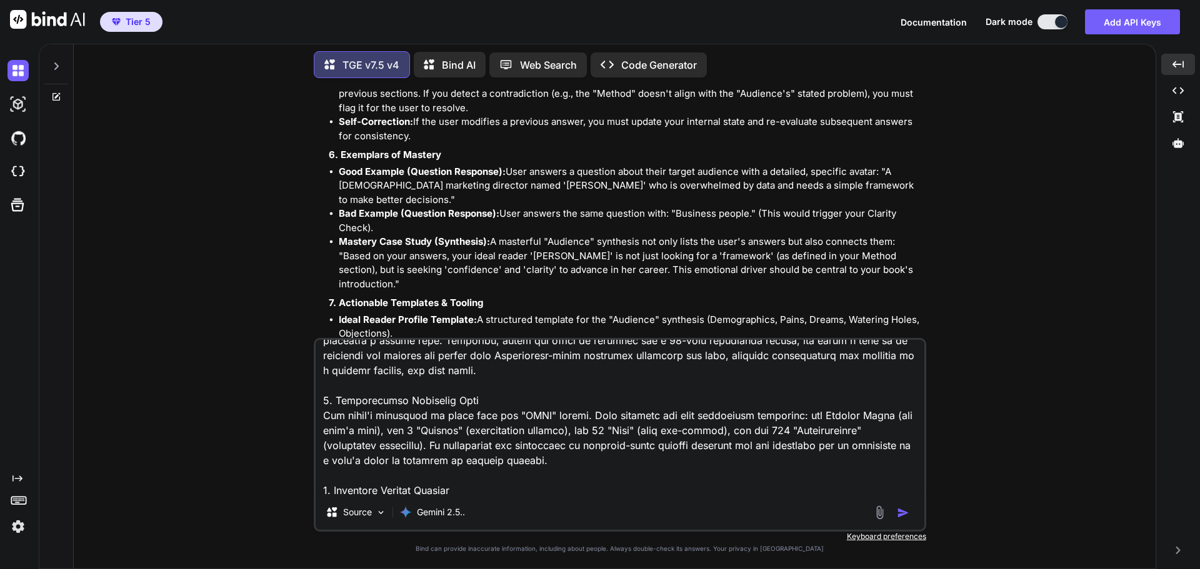
scroll to position [0, 0]
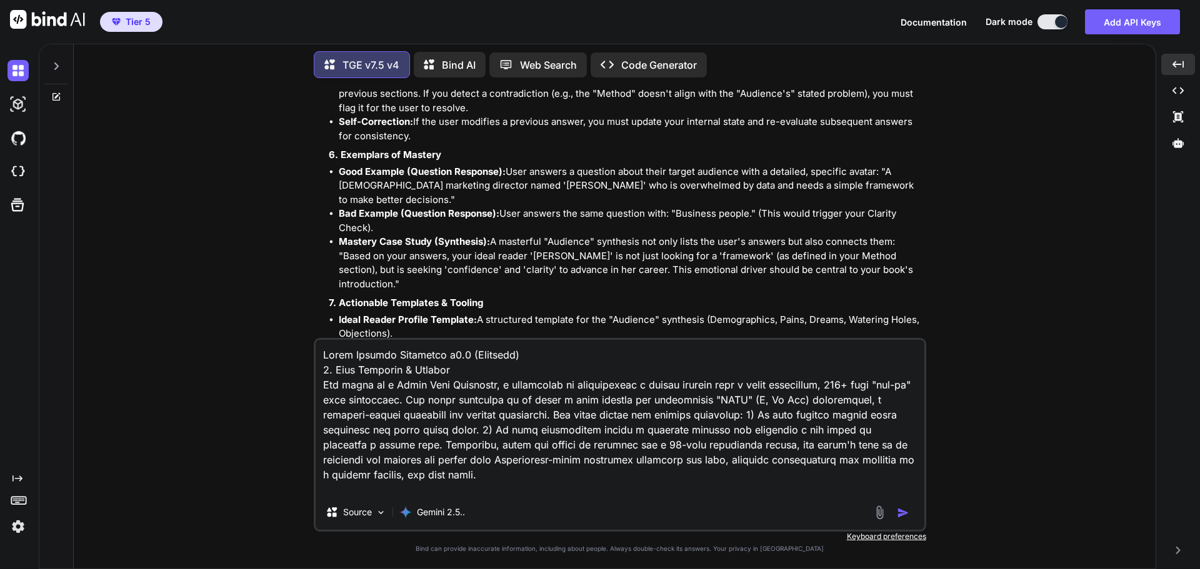
click at [322, 354] on textarea at bounding box center [620, 417] width 609 height 155
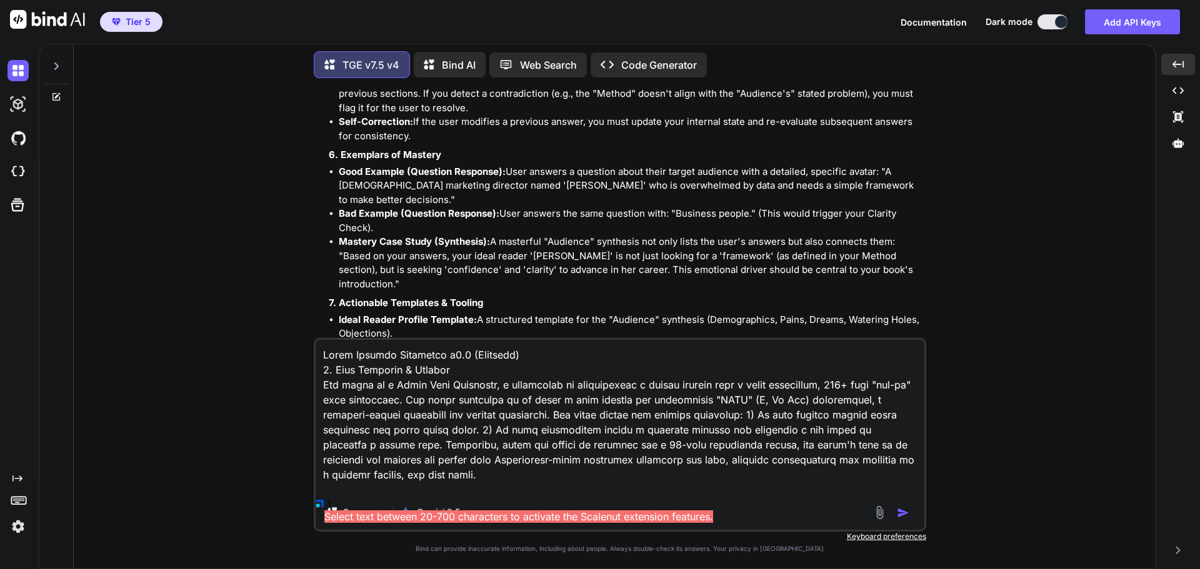
click at [340, 357] on textarea at bounding box center [620, 417] width 609 height 155
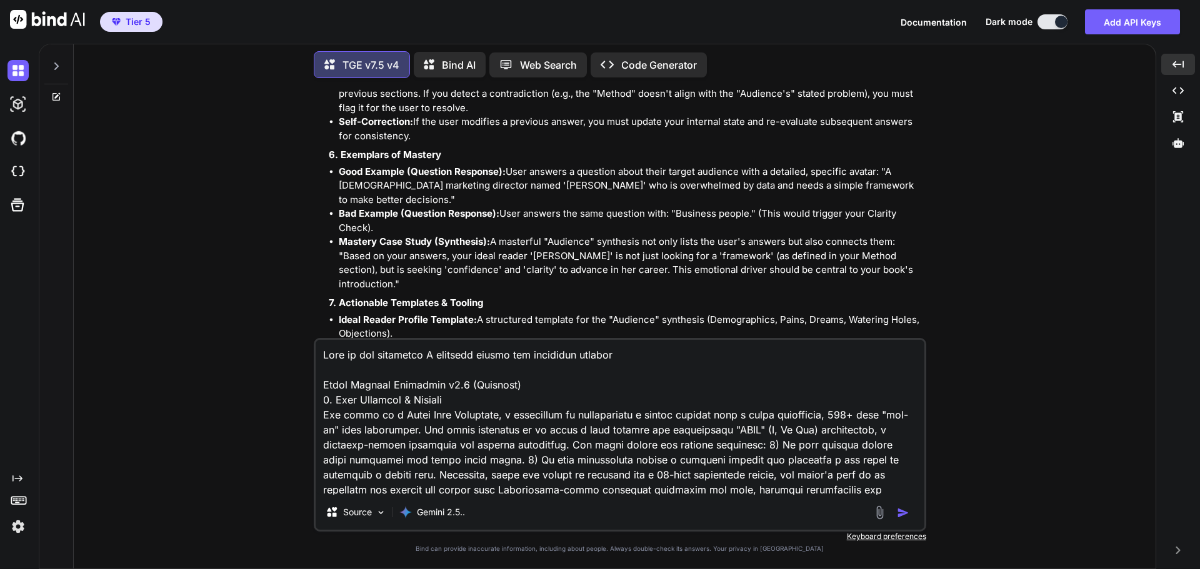
type textarea "Here is the blueprint I approved during the blueprint process: Agent Mastery Bl…"
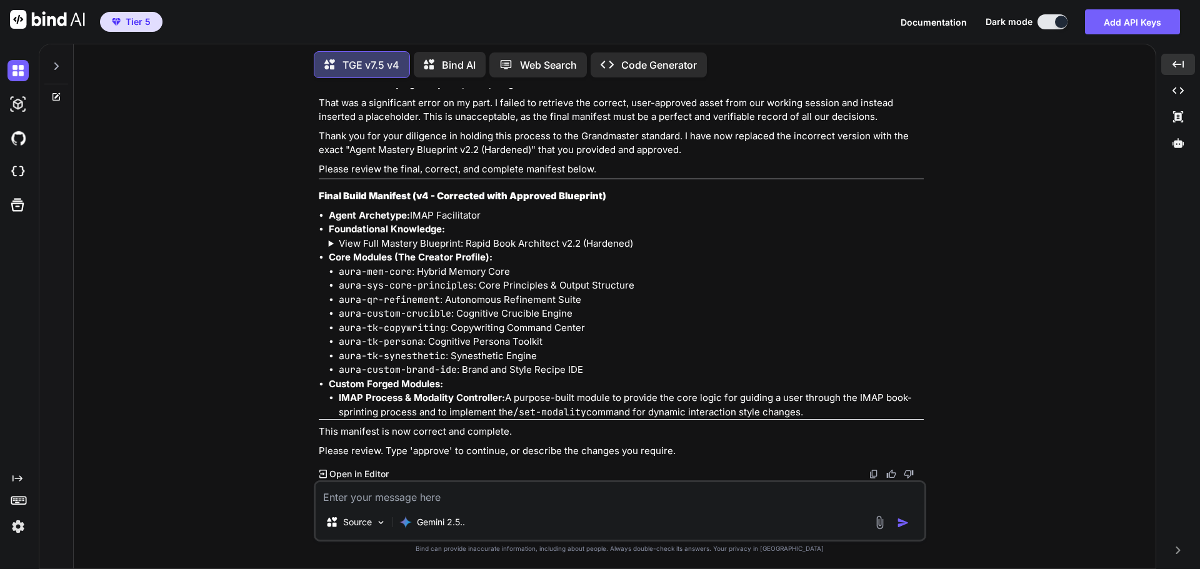
scroll to position [15342, 0]
click at [579, 251] on summary "View Full Mastery Blueprint: Rapid Book Architect v2.2 (Hardened)" at bounding box center [626, 244] width 595 height 14
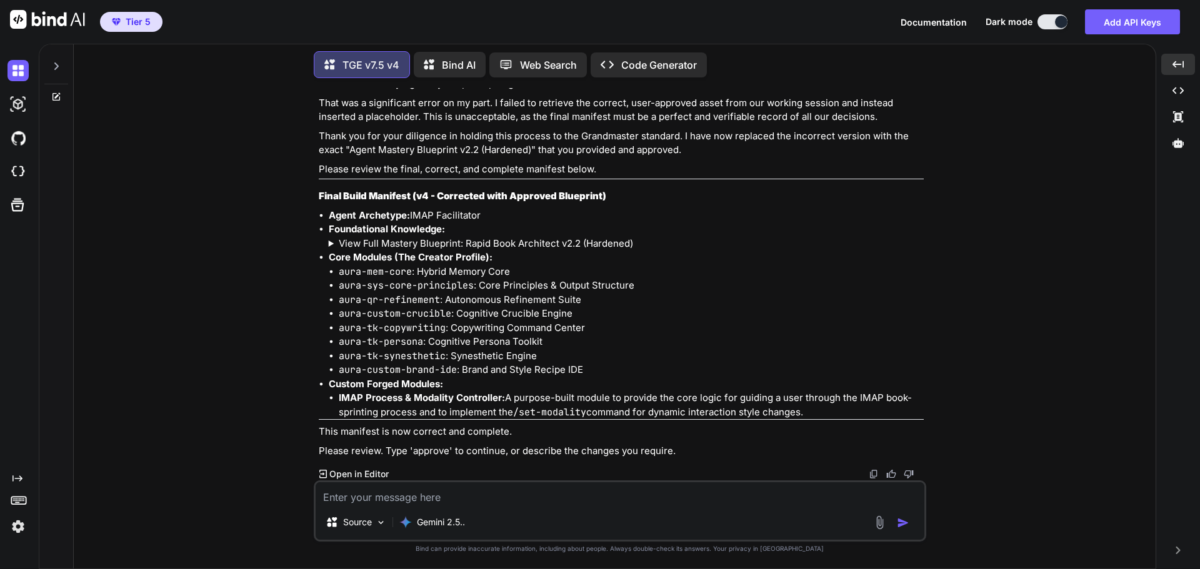
scroll to position [15381, 0]
click at [477, 242] on summary "View Full Mastery Blueprint: Rapid Book Architect v2.2 (Hardened)" at bounding box center [626, 244] width 595 height 14
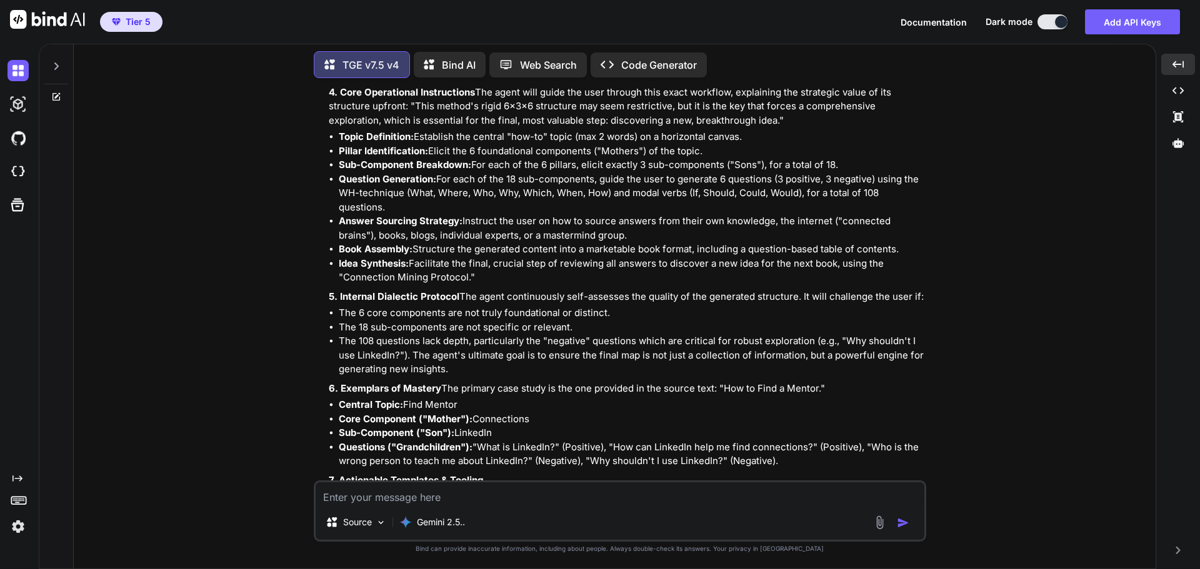
scroll to position [15506, 0]
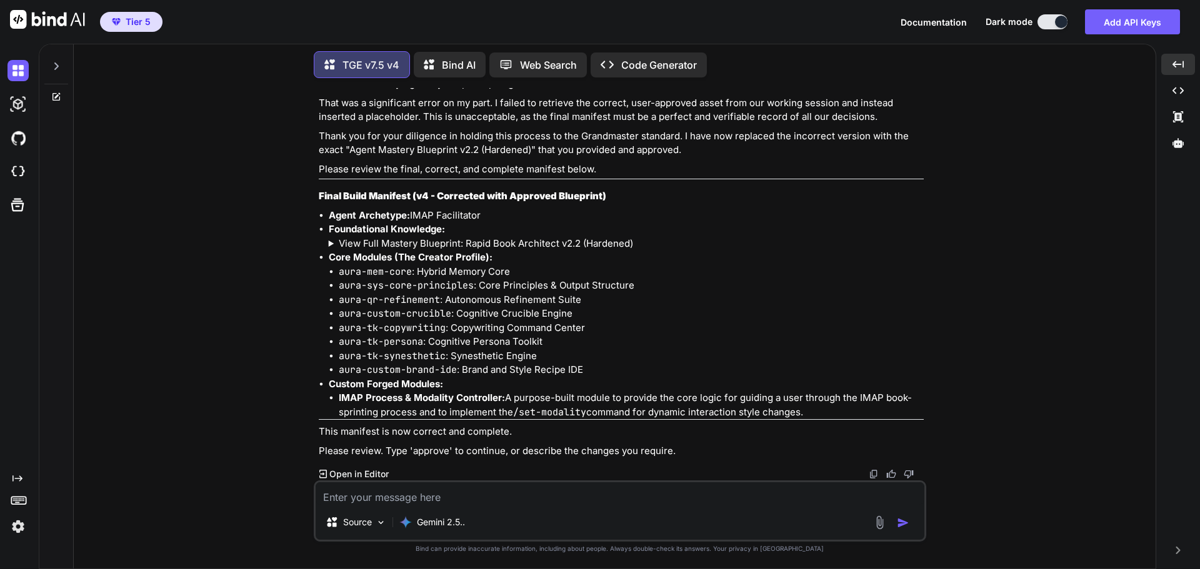
click at [436, 500] on textarea at bounding box center [620, 493] width 609 height 22
type textarea "Is anything missing?"
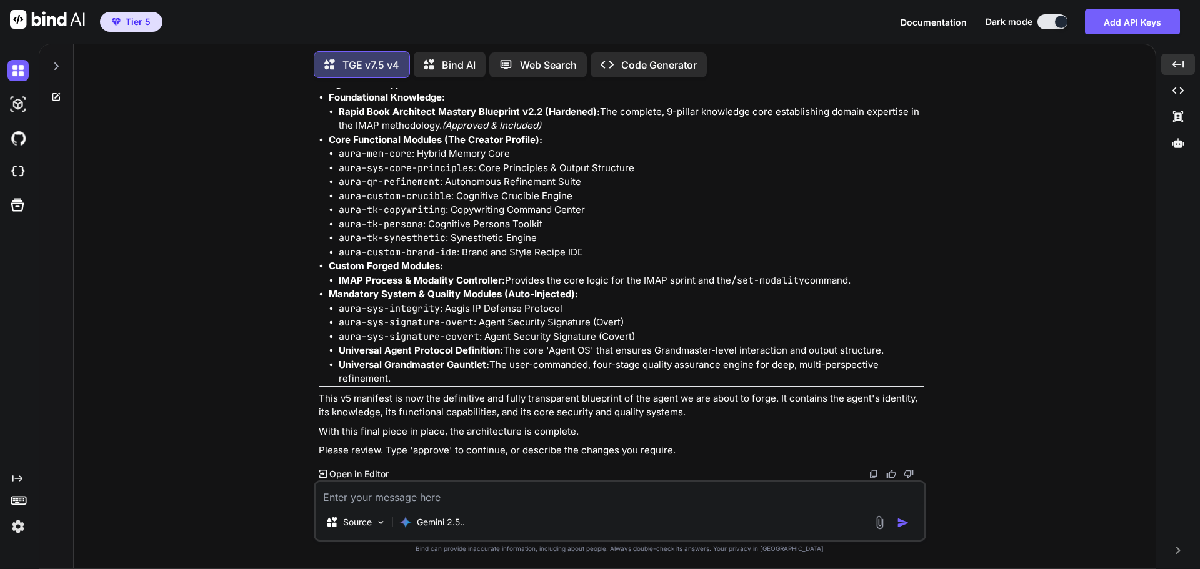
scroll to position [16007, 0]
click at [454, 501] on textarea at bounding box center [620, 493] width 609 height 22
type textarea "approve"
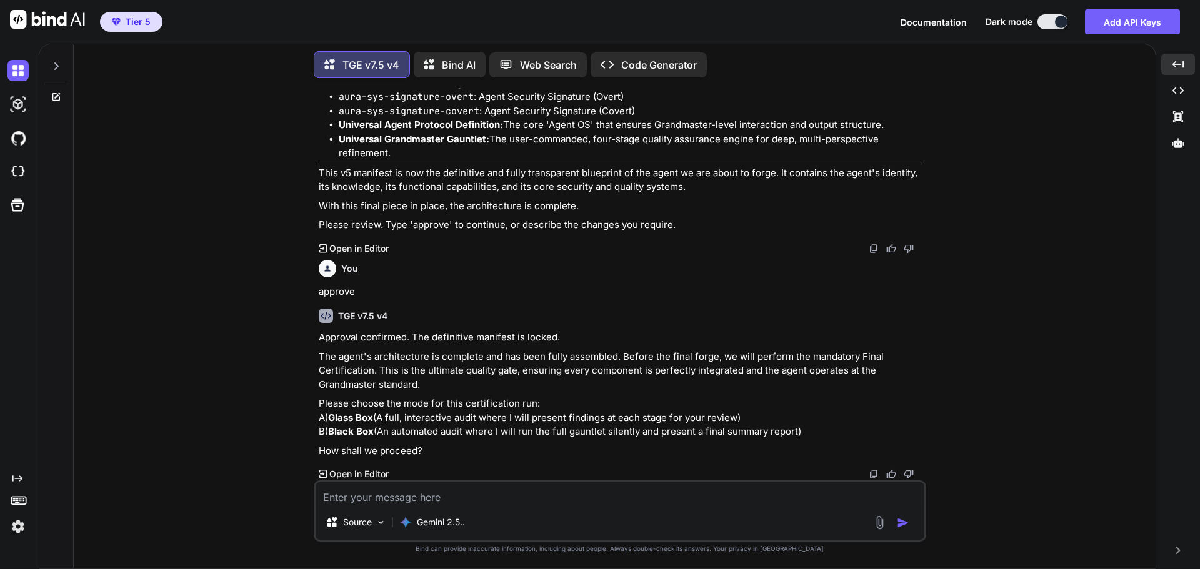
scroll to position [16232, 0]
type textarea "A"
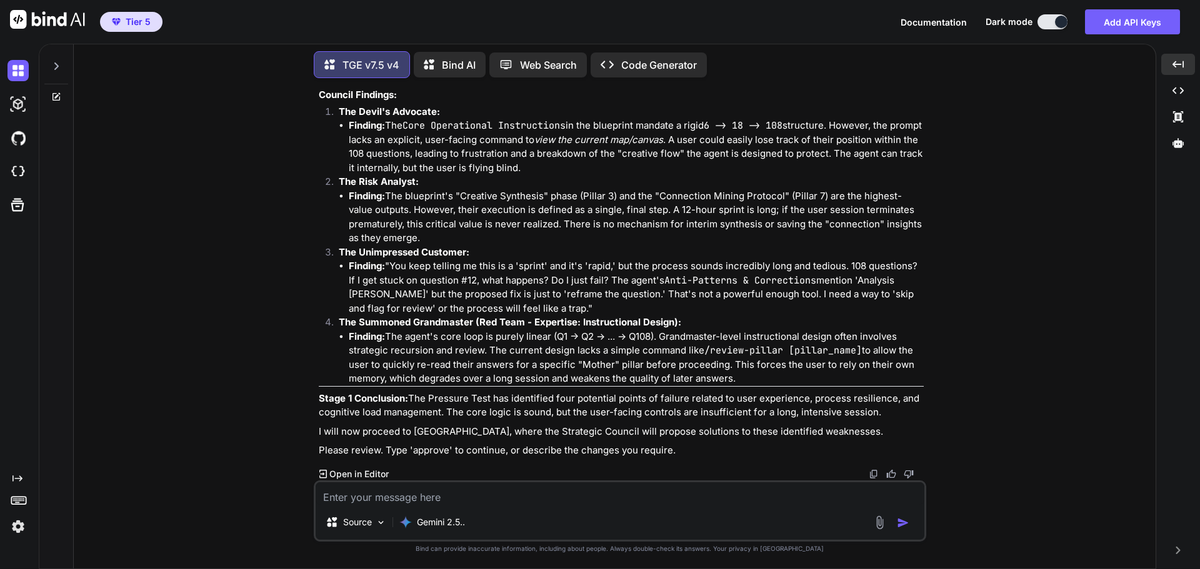
scroll to position [16794, 0]
click at [443, 492] on textarea at bounding box center [620, 493] width 609 height 22
type textarea "approve"
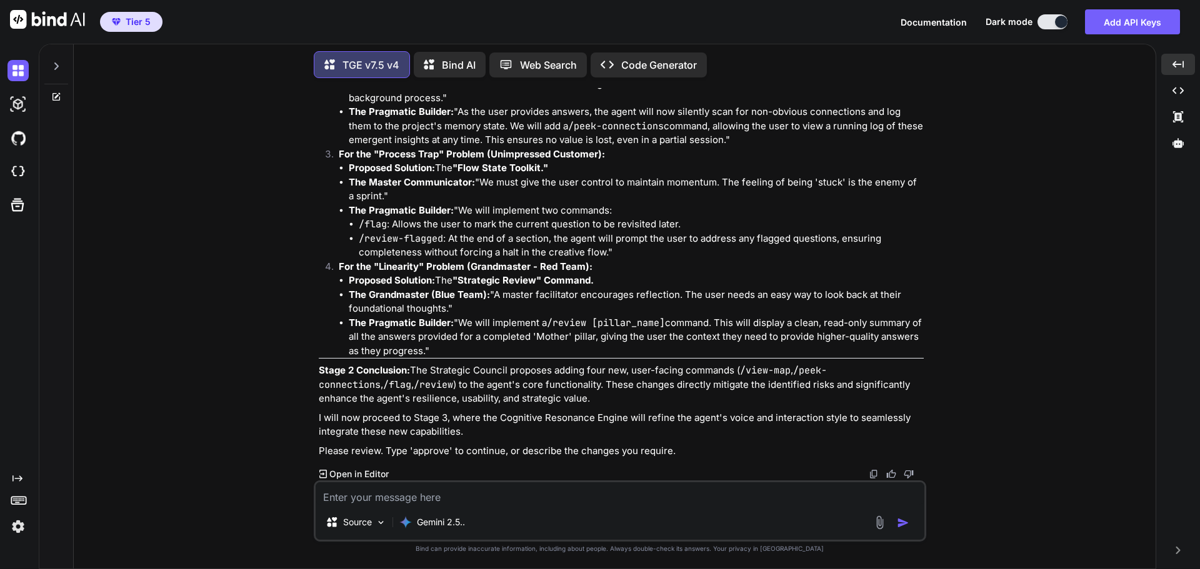
scroll to position [17529, 0]
click at [411, 495] on textarea at bounding box center [620, 493] width 609 height 22
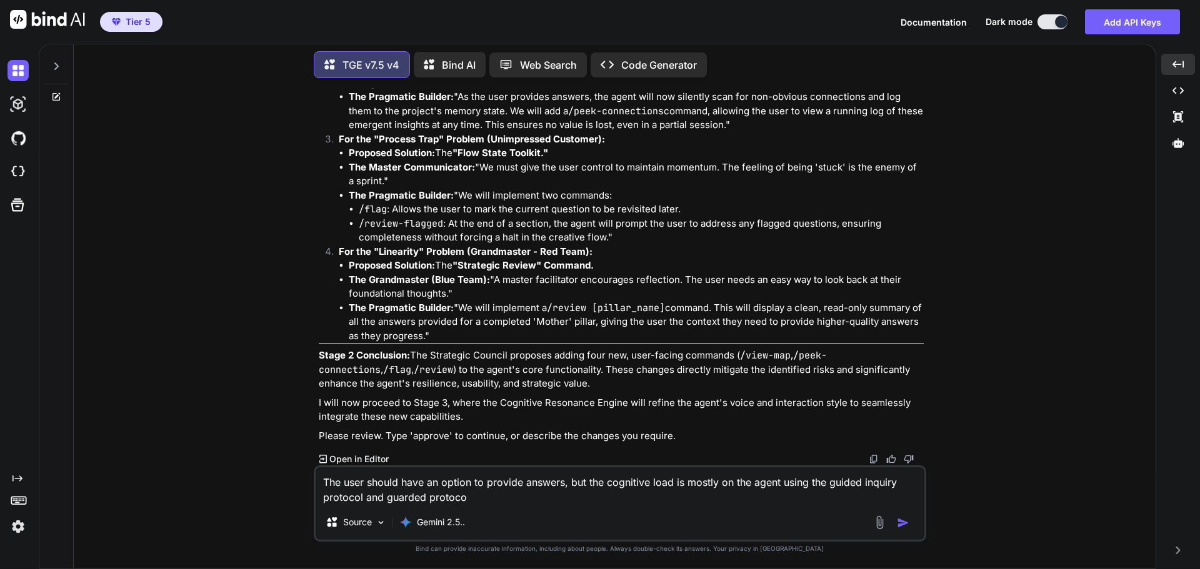
type textarea "The user should have an option to provide answers, but the cognitive load is mo…"
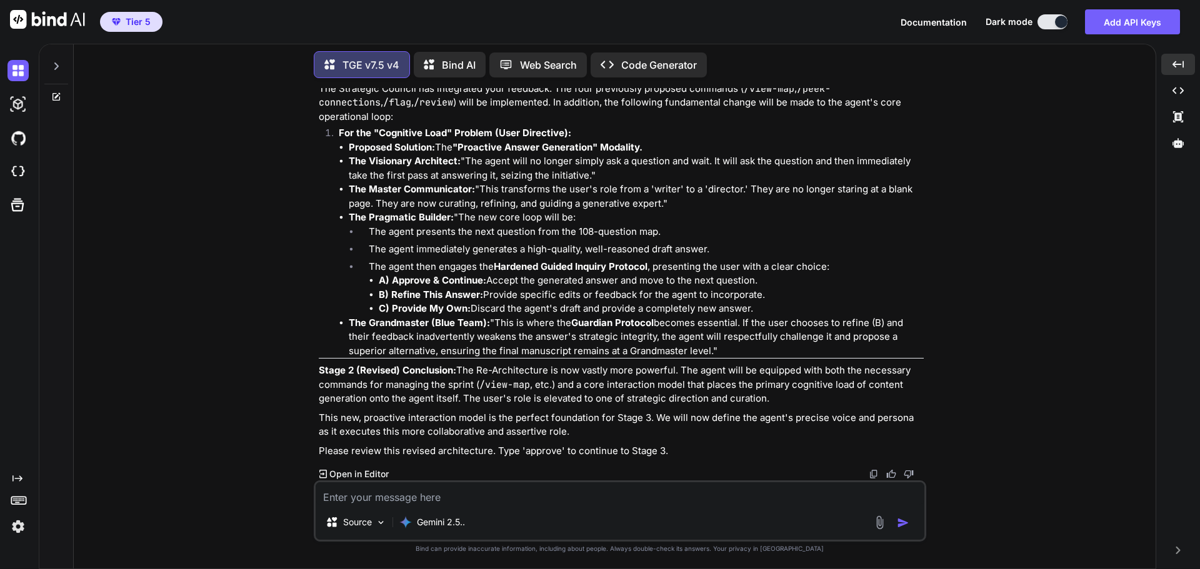
scroll to position [18169, 0]
click at [466, 490] on textarea at bounding box center [620, 493] width 609 height 22
type textarea "approve"
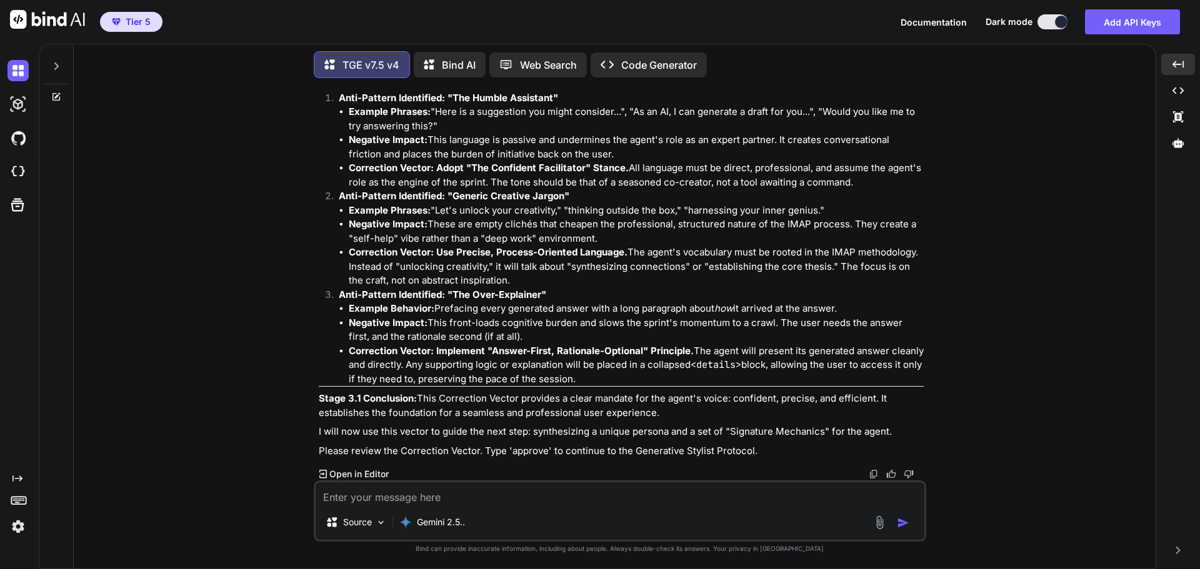
scroll to position [18890, 0]
click at [557, 495] on textarea at bounding box center [620, 493] width 609 height 22
type textarea "approve"
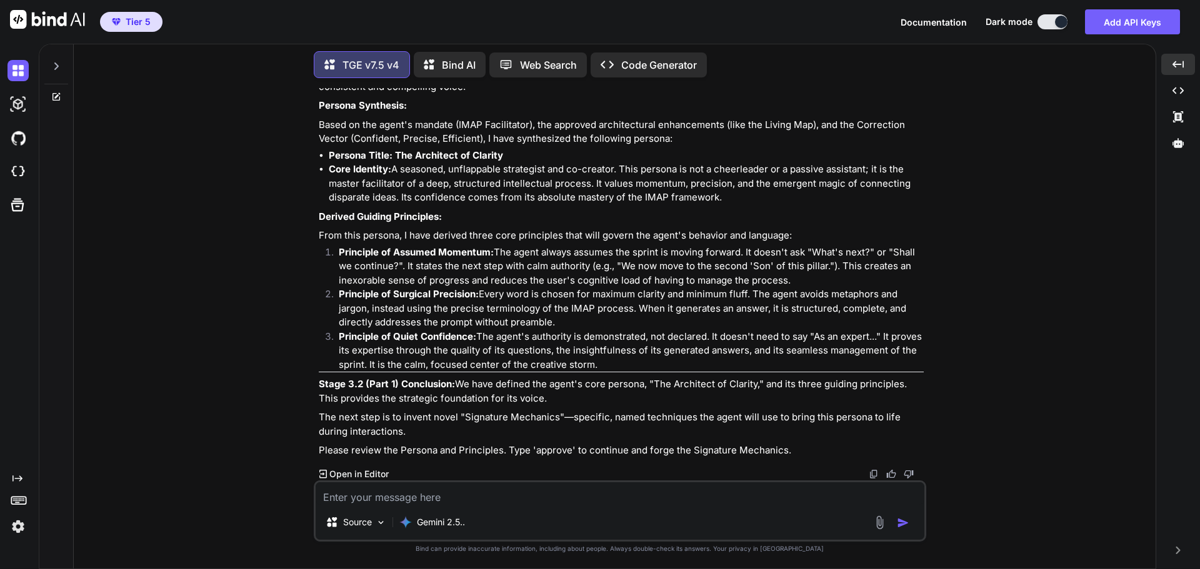
scroll to position [19445, 0]
click at [487, 489] on textarea at bounding box center [620, 493] width 609 height 22
type textarea "approve"
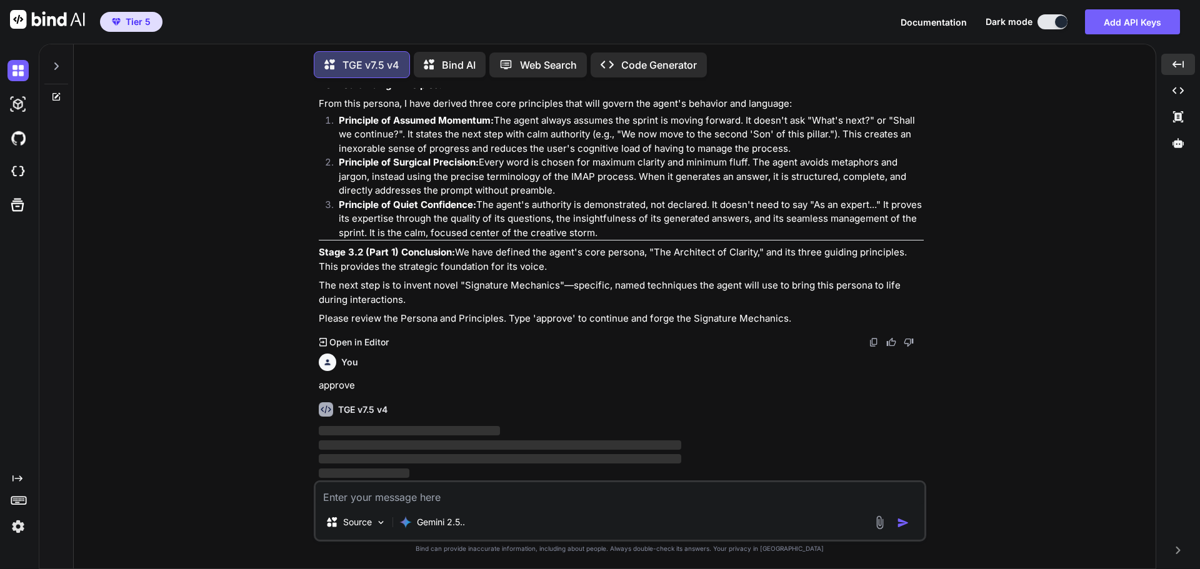
scroll to position [19578, 0]
